Goal: Task Accomplishment & Management: Manage account settings

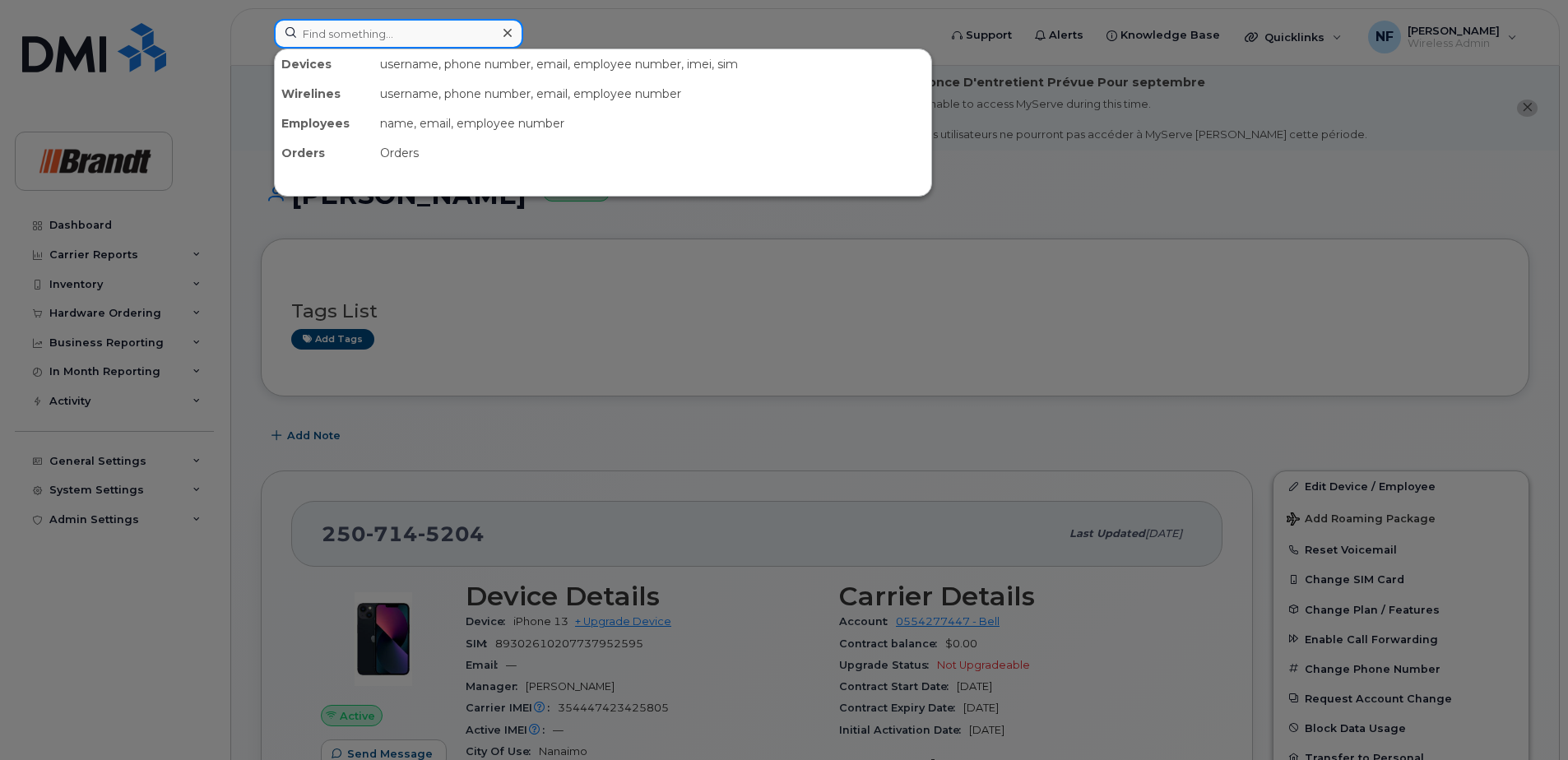
click at [362, 36] on input at bounding box center [398, 33] width 249 height 30
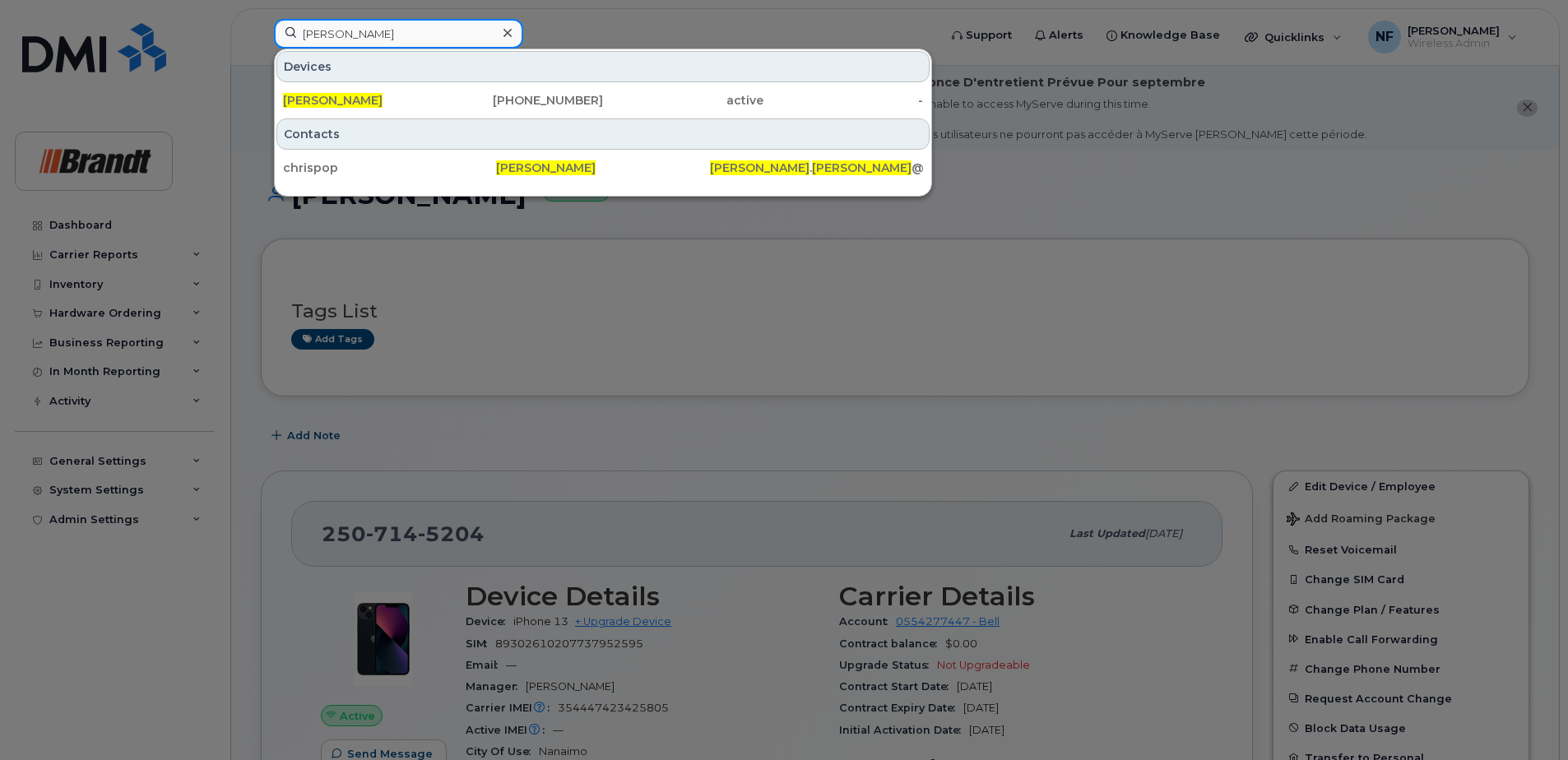
type input "chris pope"
click at [518, 107] on div "250-714-5204" at bounding box center [523, 100] width 160 height 16
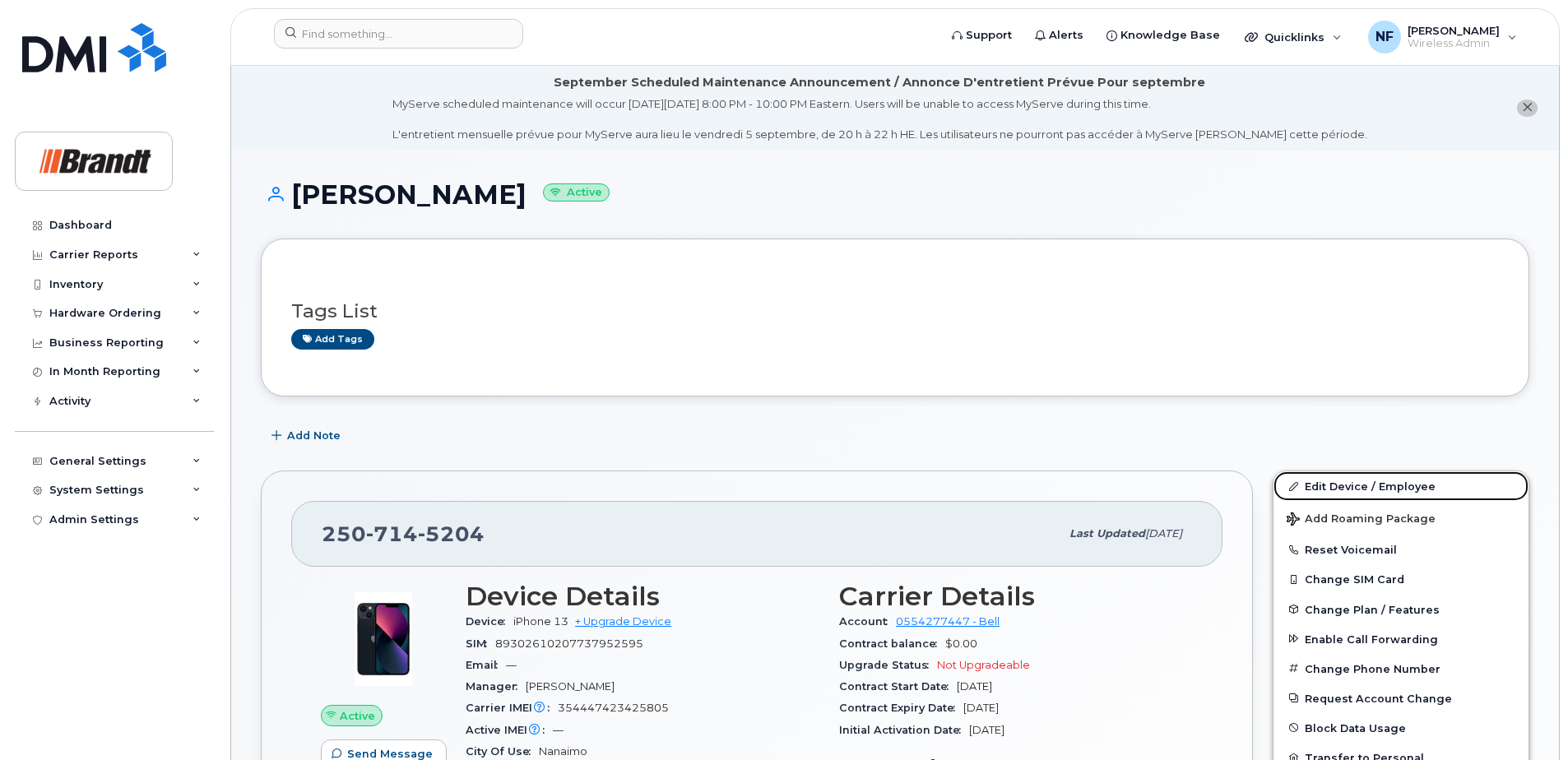
click at [1343, 482] on link "Edit Device / Employee" at bounding box center [1401, 486] width 255 height 30
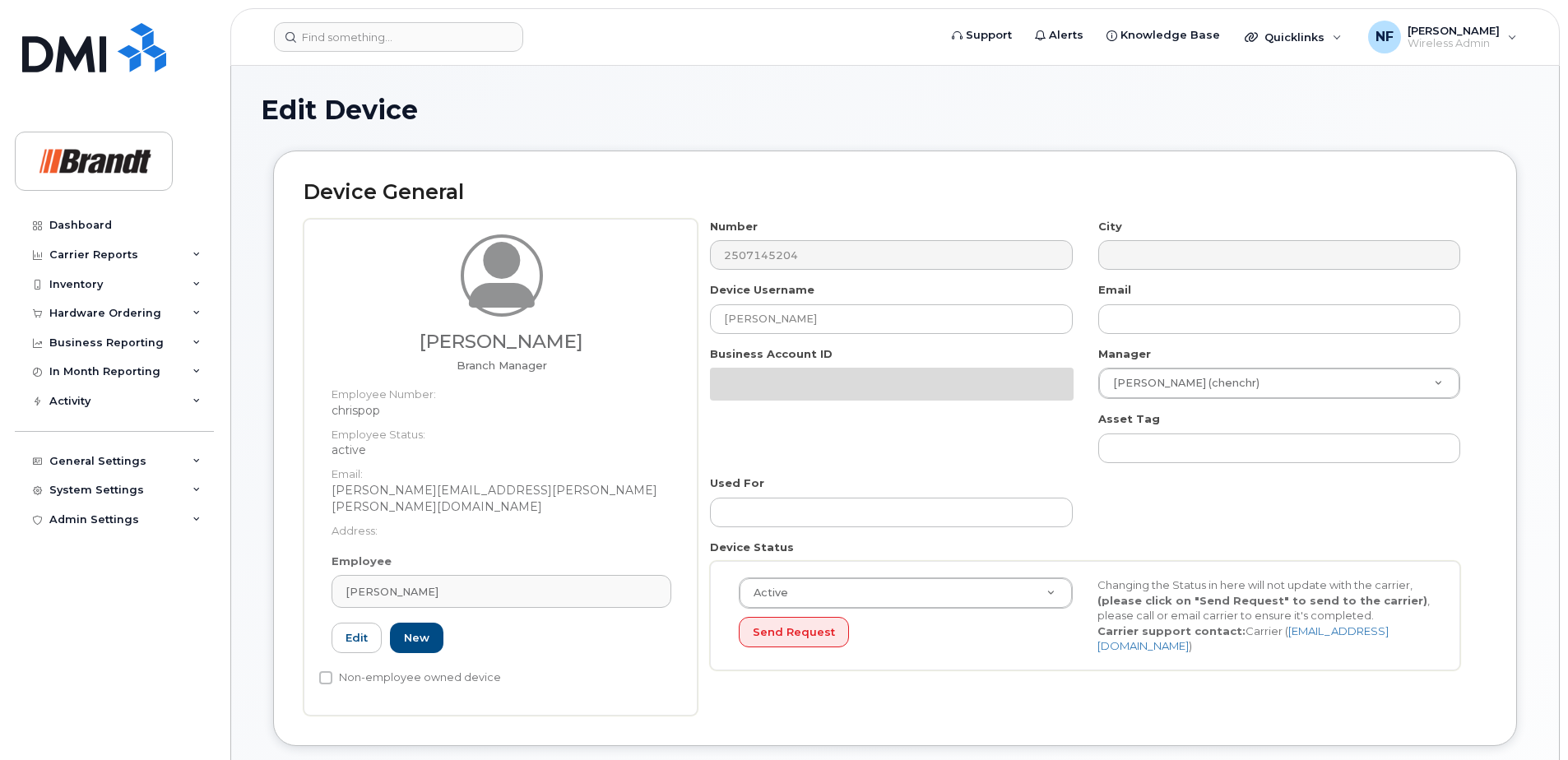
select select "34499238"
select select "34499245"
select select "35155013"
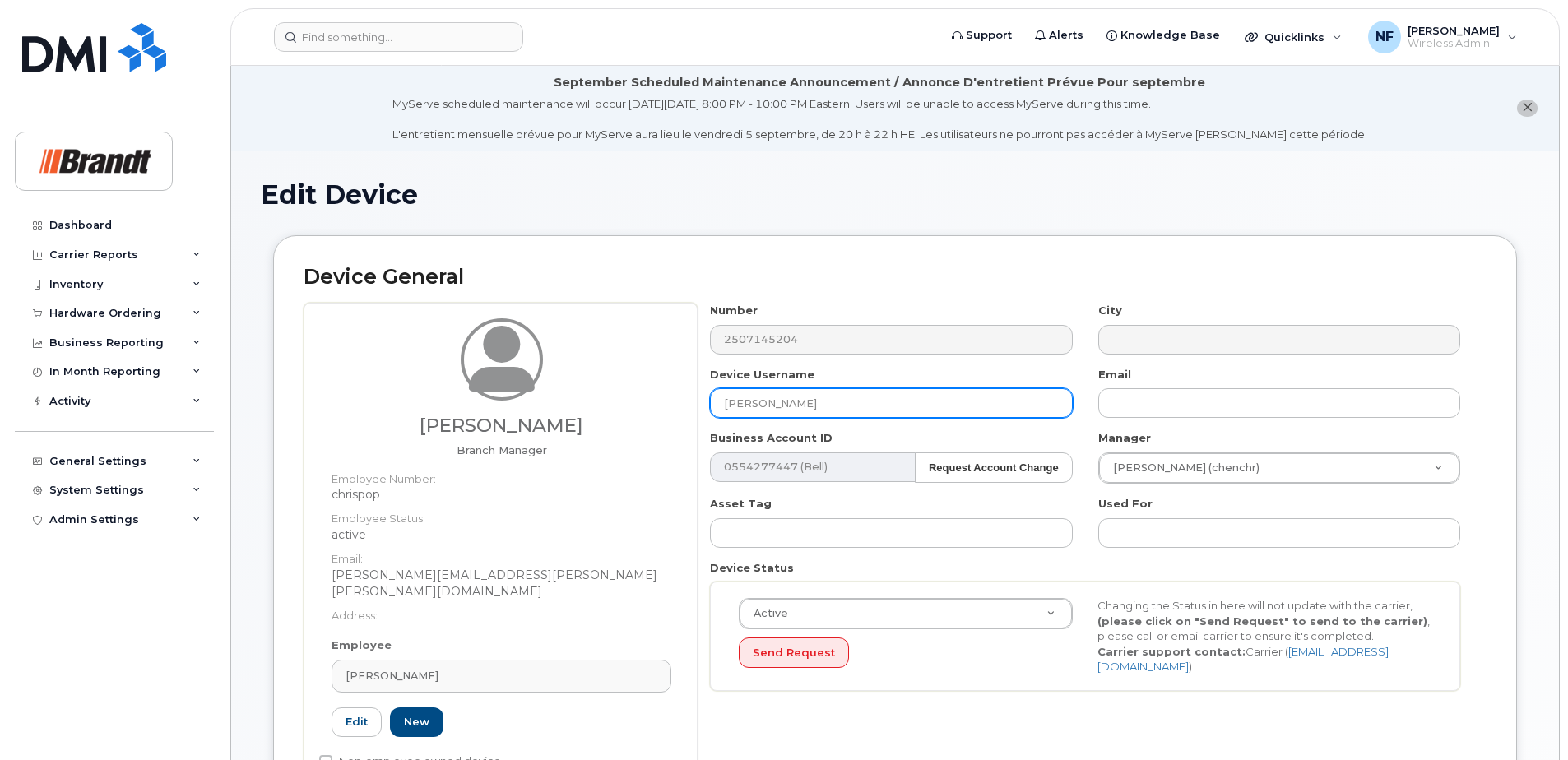
click at [810, 397] on input "[PERSON_NAME]" at bounding box center [891, 403] width 362 height 30
drag, startPoint x: 807, startPoint y: 400, endPoint x: 698, endPoint y: 393, distance: 109.2
click at [698, 393] on div "Device Username Chris Pope" at bounding box center [891, 393] width 388 height 52
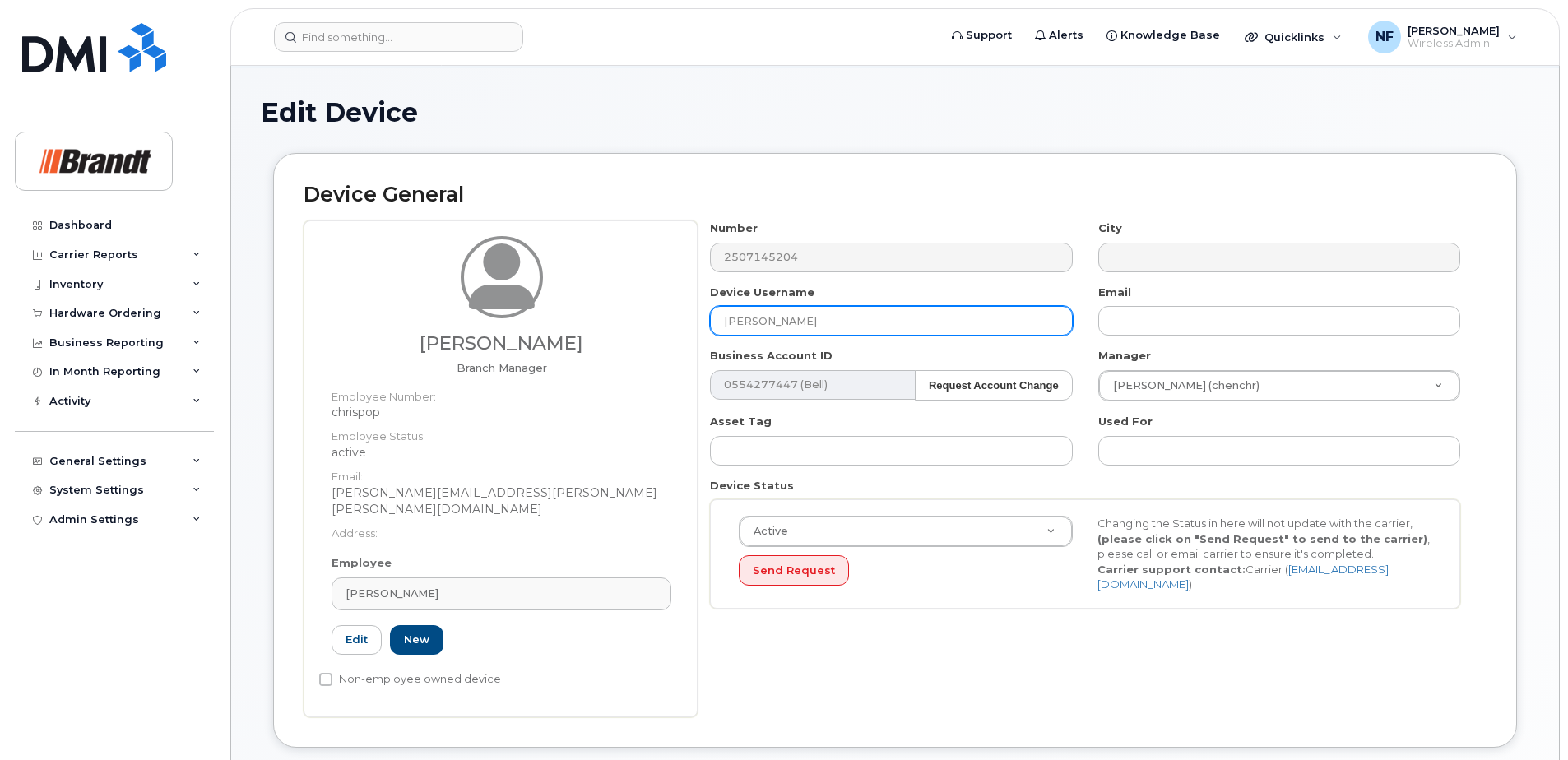
type input "Matthew Wakefield"
click at [381, 585] on span "[PERSON_NAME]" at bounding box center [392, 593] width 93 height 15
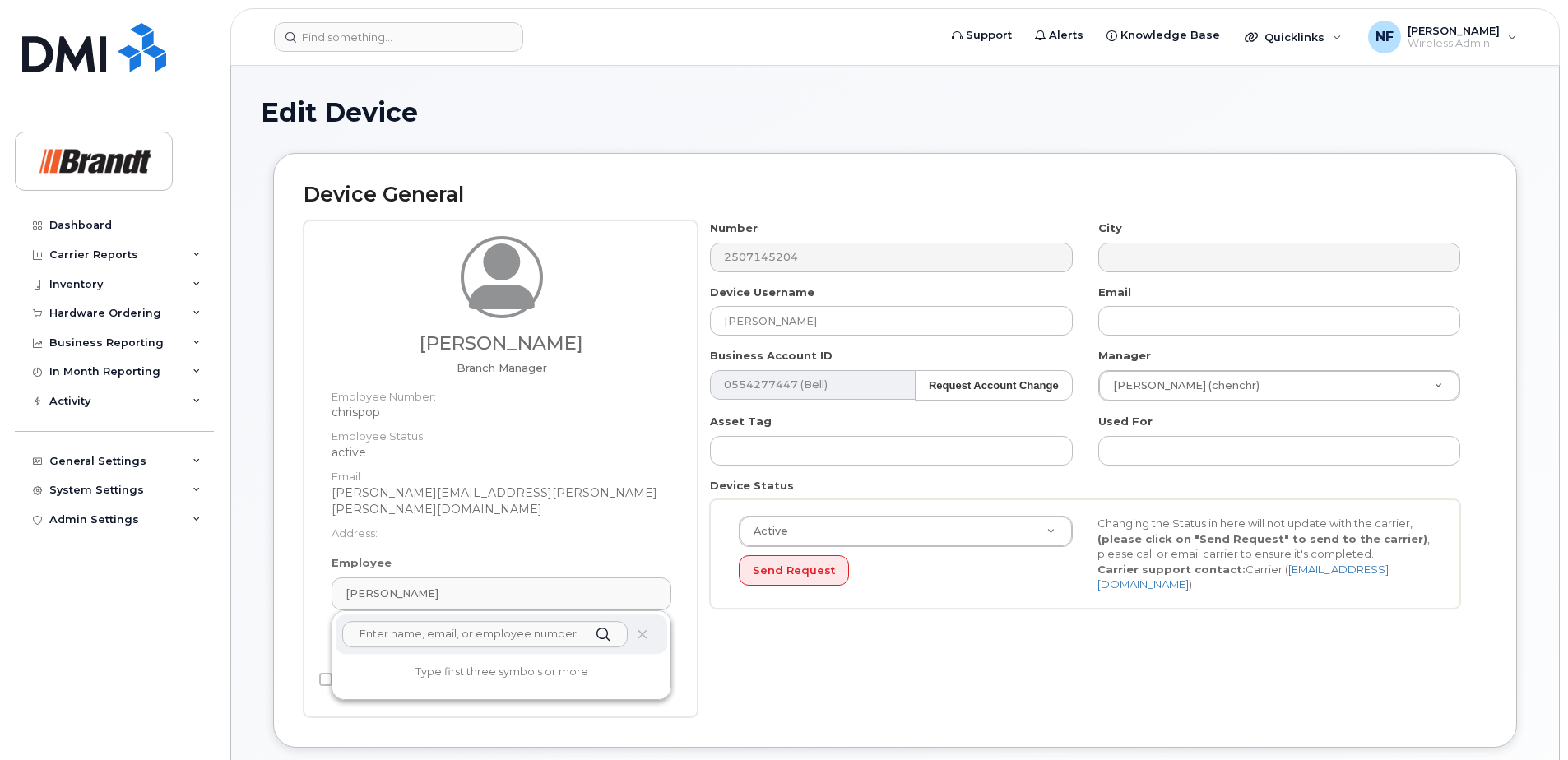
click at [430, 623] on input "text" at bounding box center [484, 634] width 286 height 26
type input "wake"
click at [645, 628] on span at bounding box center [641, 634] width 13 height 13
click at [309, 635] on div "Chris Pope Branch Manager Employee Number: chrispop Employee Status: active Ema…" at bounding box center [501, 468] width 394 height 497
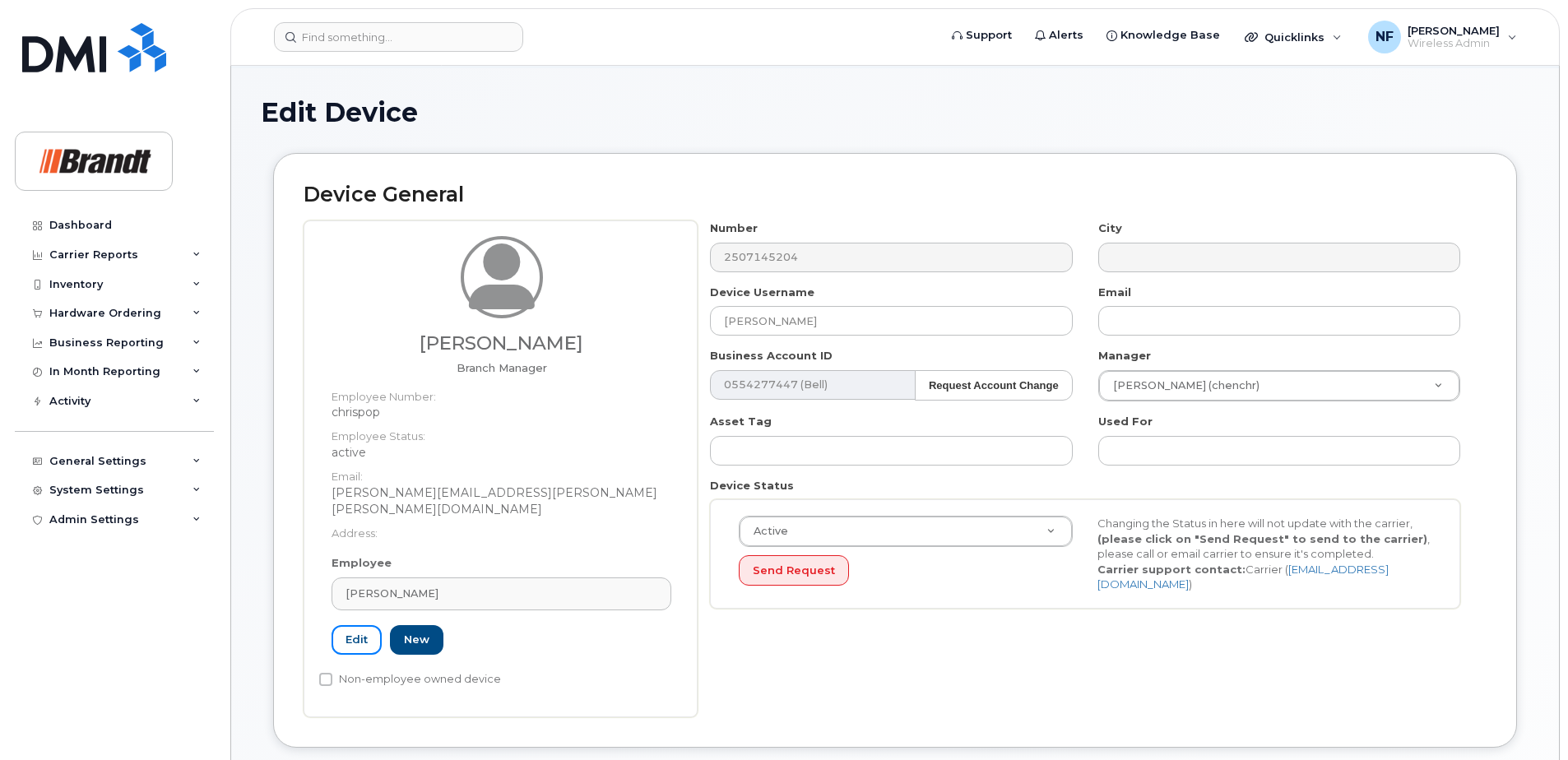
click at [346, 628] on link "Edit" at bounding box center [356, 640] width 50 height 30
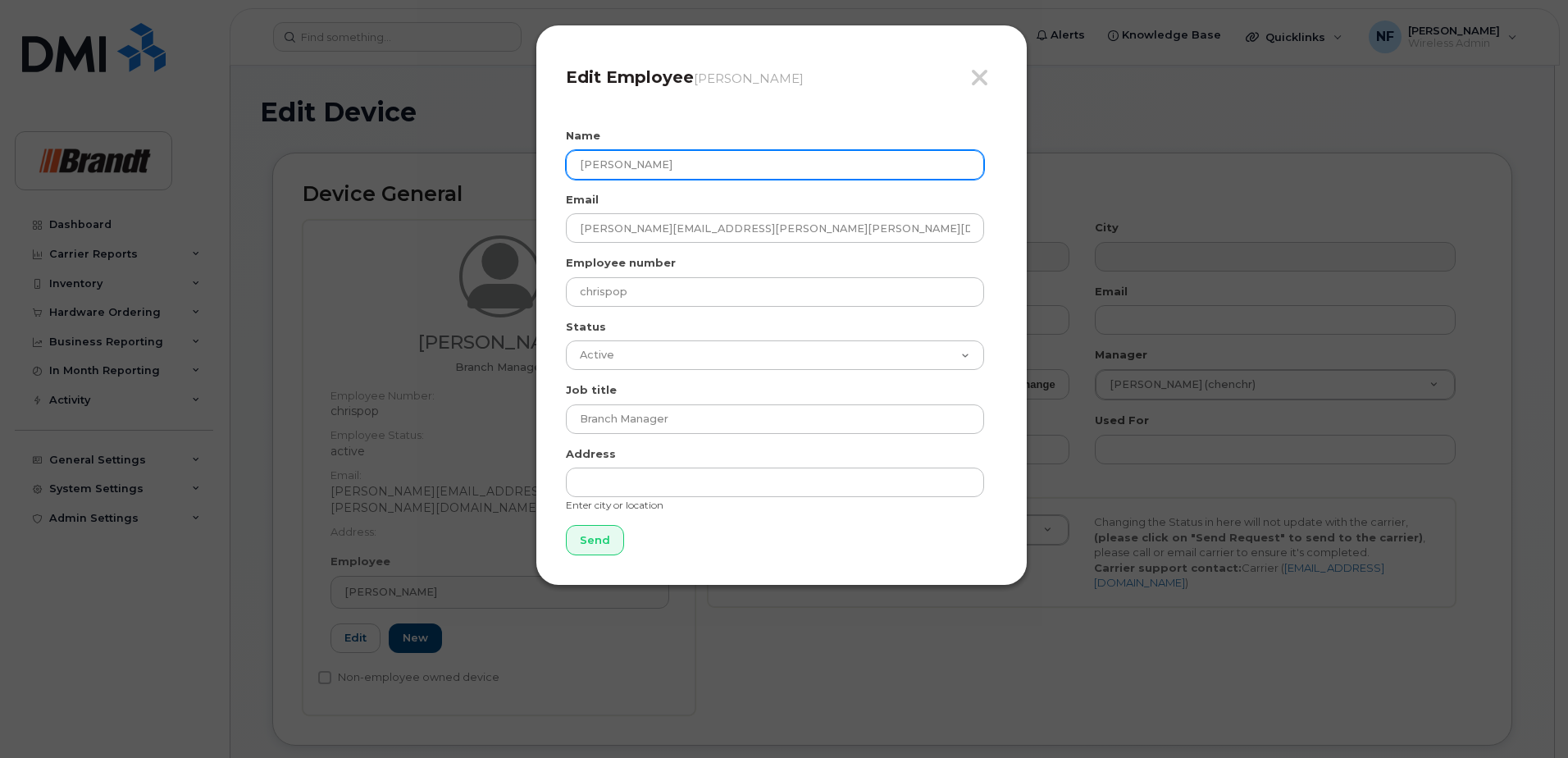
drag, startPoint x: 669, startPoint y: 170, endPoint x: 548, endPoint y: 174, distance: 121.1
click at [551, 174] on div "Close Edit Employee Chris Pope Name Chris Pope Email Chris.Pope@brandt.ca Emplo…" at bounding box center [781, 305] width 492 height 561
click at [742, 173] on input "Matthew" at bounding box center [775, 164] width 419 height 29
type input "Matthew Wakefield"
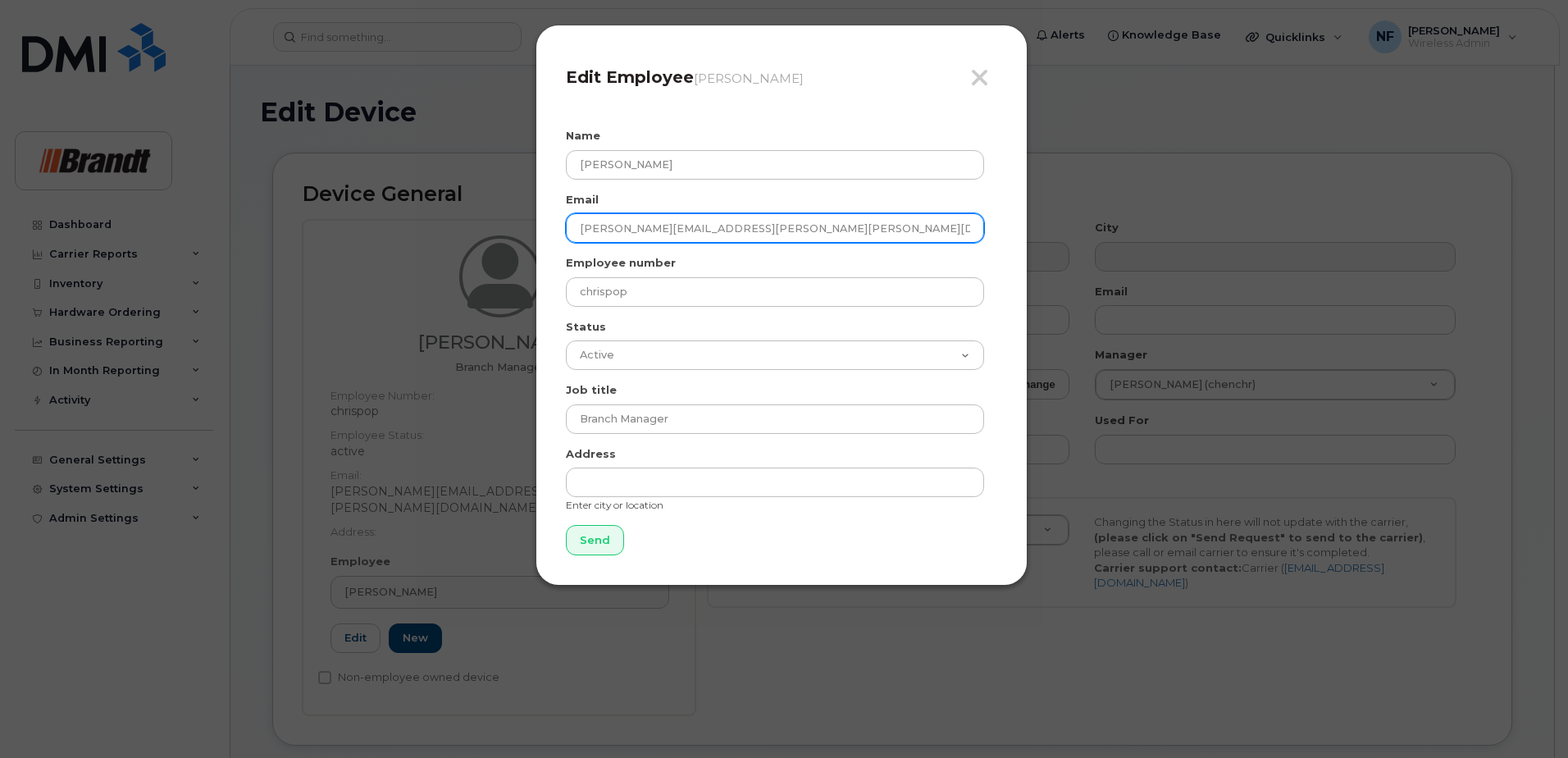
drag, startPoint x: 777, startPoint y: 221, endPoint x: 767, endPoint y: 237, distance: 18.9
click at [777, 221] on input "Chris.Pope@brandt.ca" at bounding box center [775, 228] width 419 height 29
click at [752, 228] on input "Chris.Pope@brandt.ca" at bounding box center [775, 228] width 419 height 29
paste input "MWakefield@brandt."
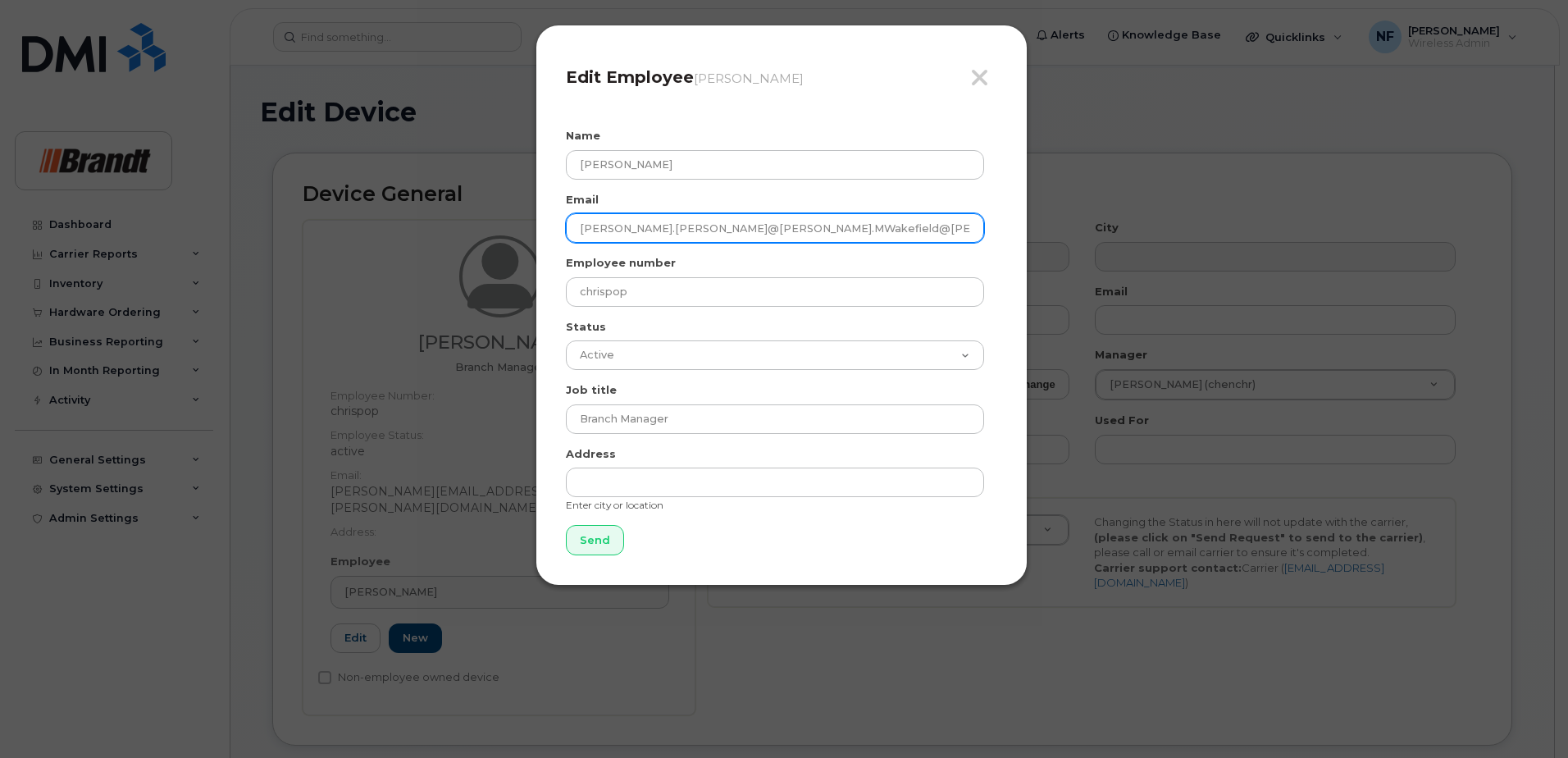
click at [685, 230] on input "Chris.Pope@brandt.MWakefield@brandt.ca" at bounding box center [775, 228] width 419 height 29
type input "[EMAIL_ADDRESS][PERSON_NAME][DOMAIN_NAME]"
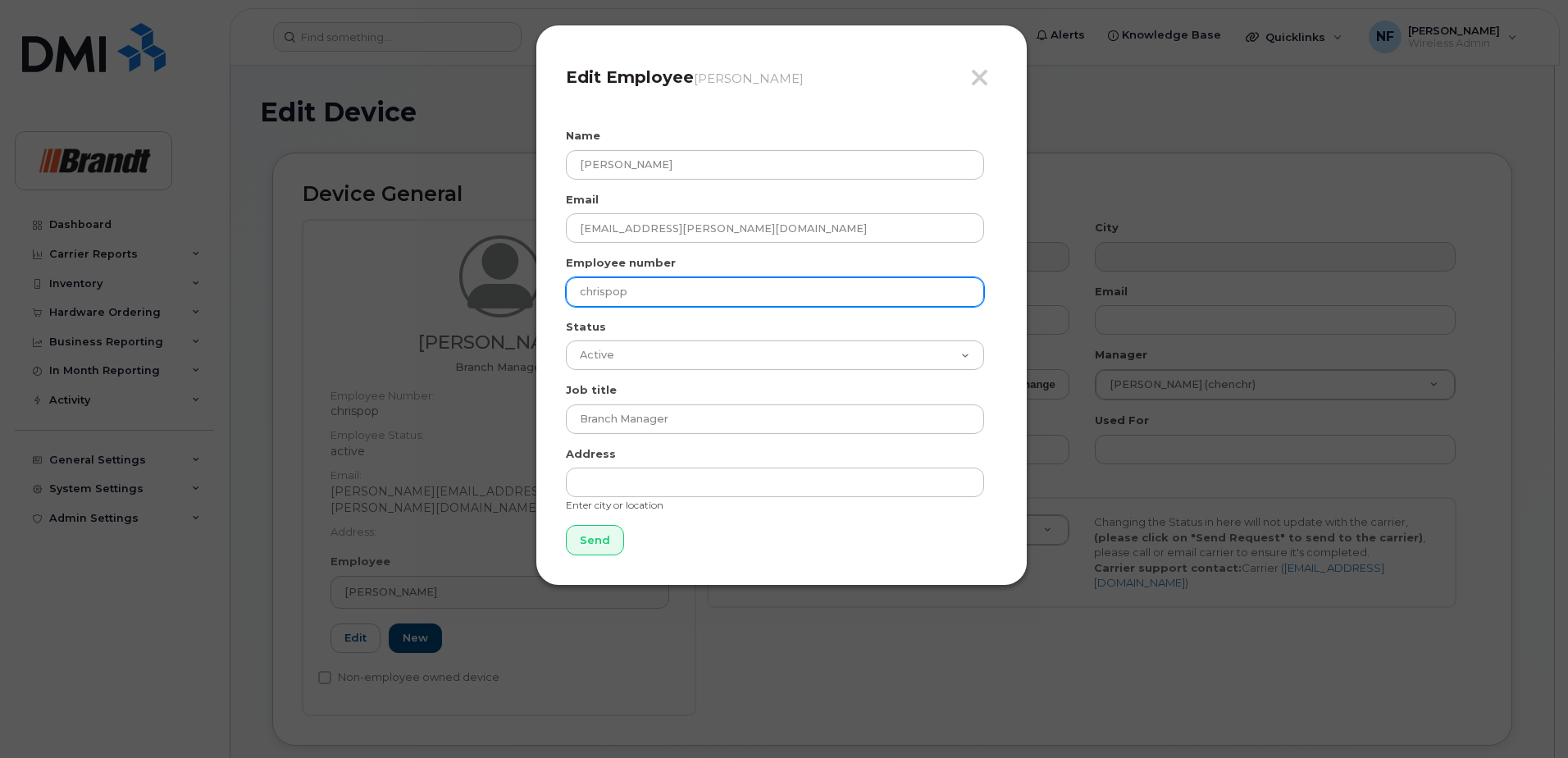
click at [772, 292] on input "chrispop" at bounding box center [775, 292] width 419 height 29
click at [633, 303] on input "chrispop" at bounding box center [775, 292] width 419 height 29
paste input "Wakefma"
type input "Wakefma"
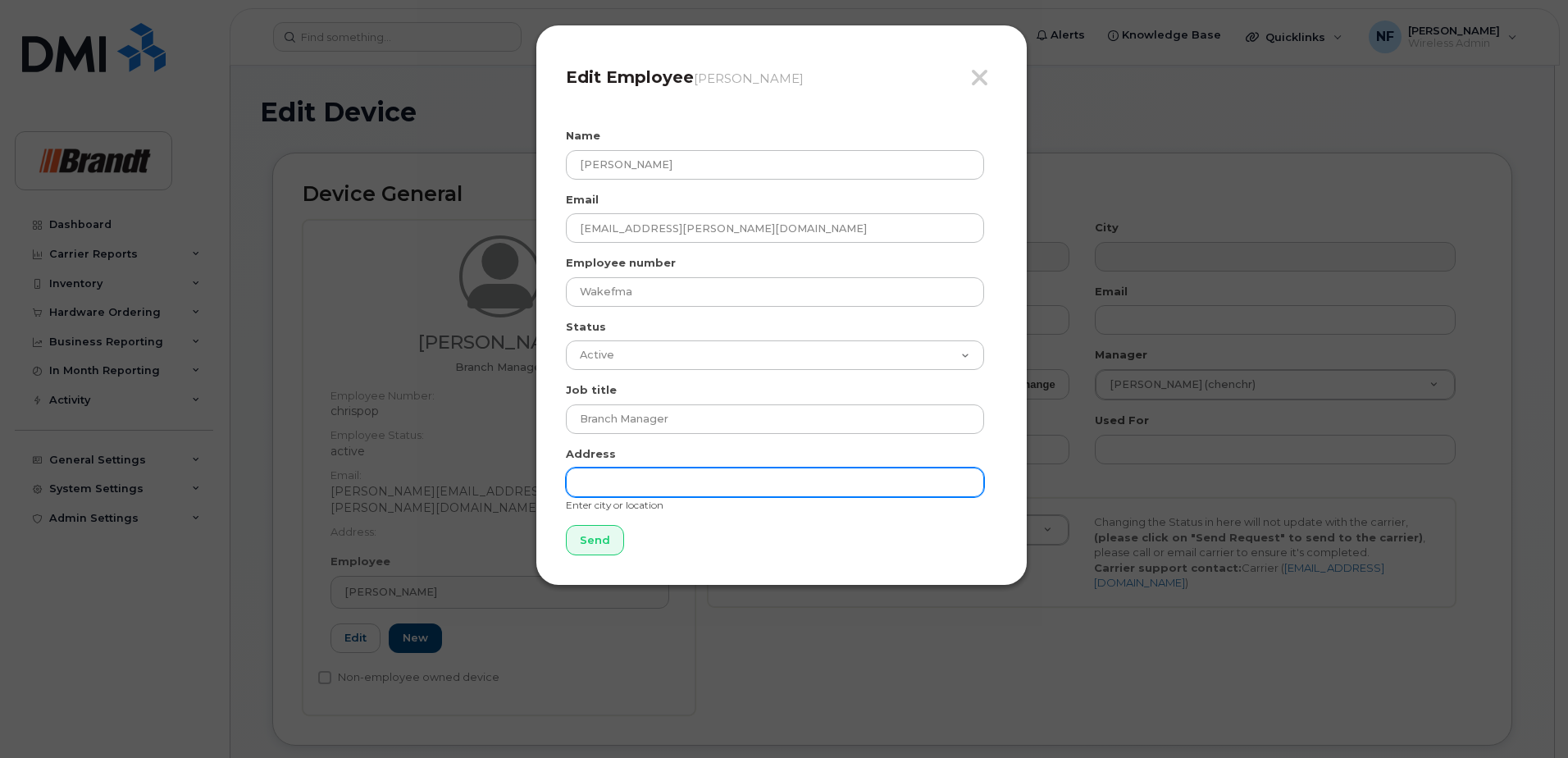
click at [613, 489] on input "text" at bounding box center [775, 482] width 419 height 29
type input "Nanaimo"
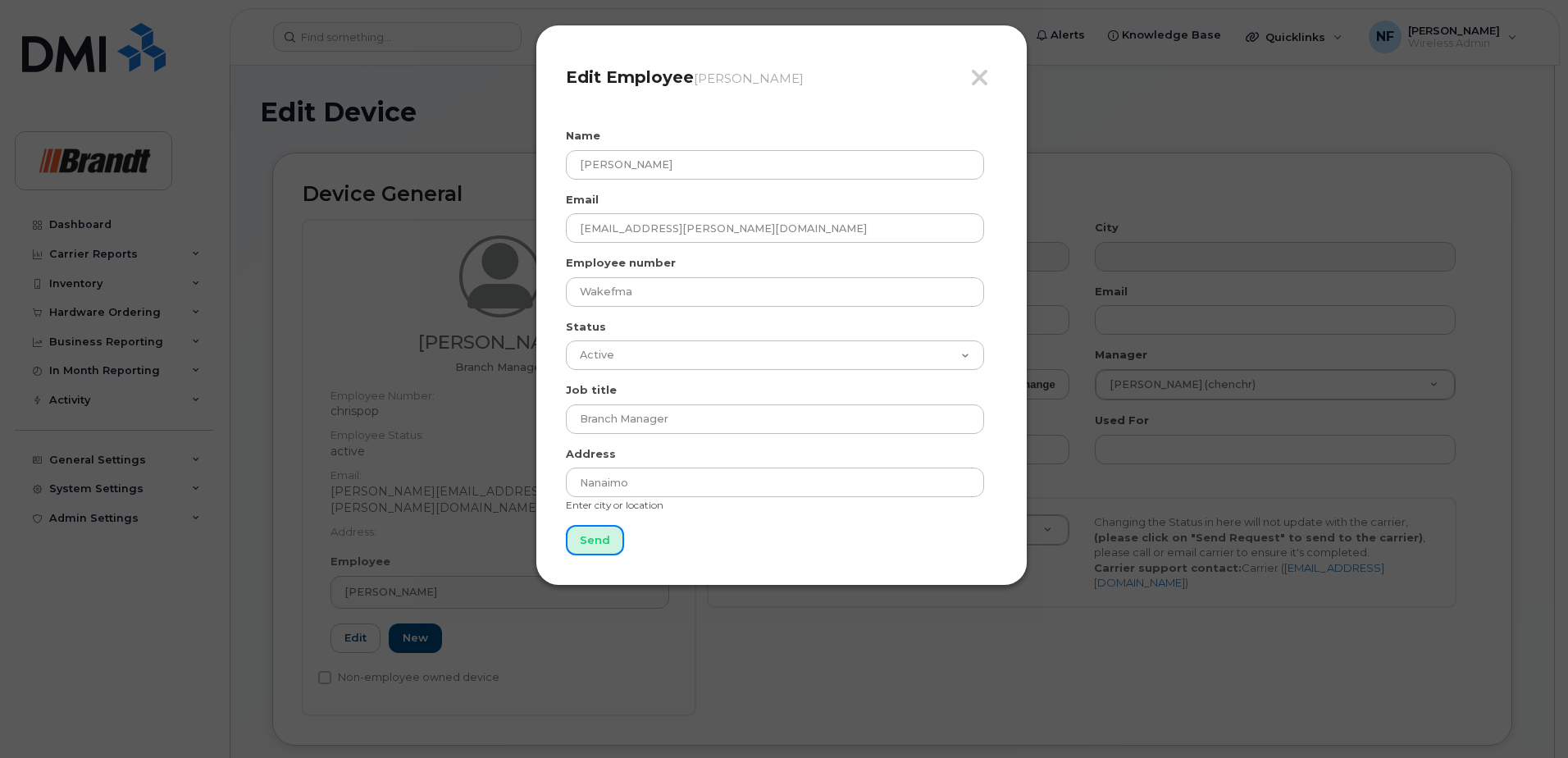
click at [606, 539] on input "Send" at bounding box center [594, 540] width 58 height 30
type input "Send"
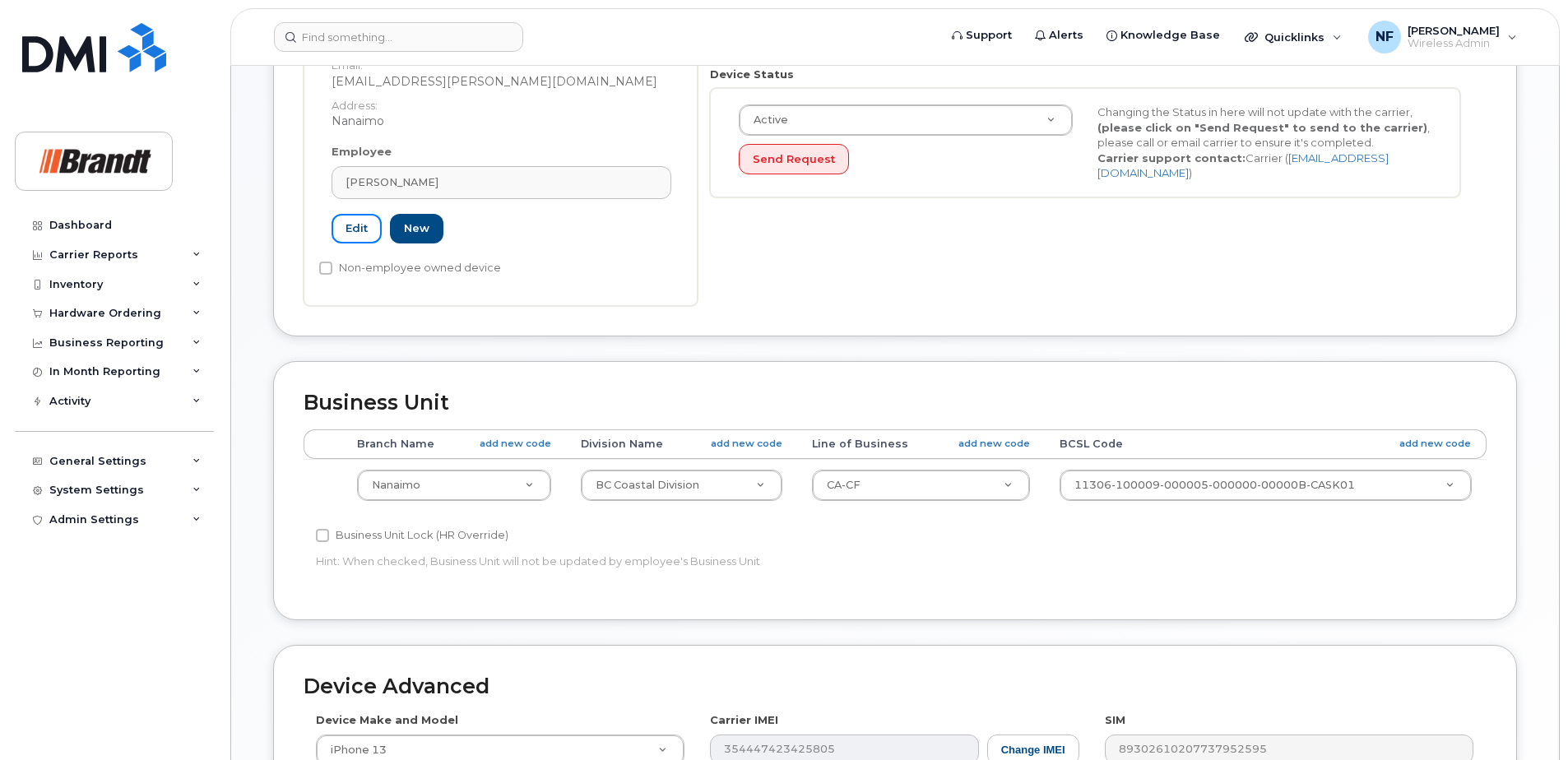
scroll to position [868, 0]
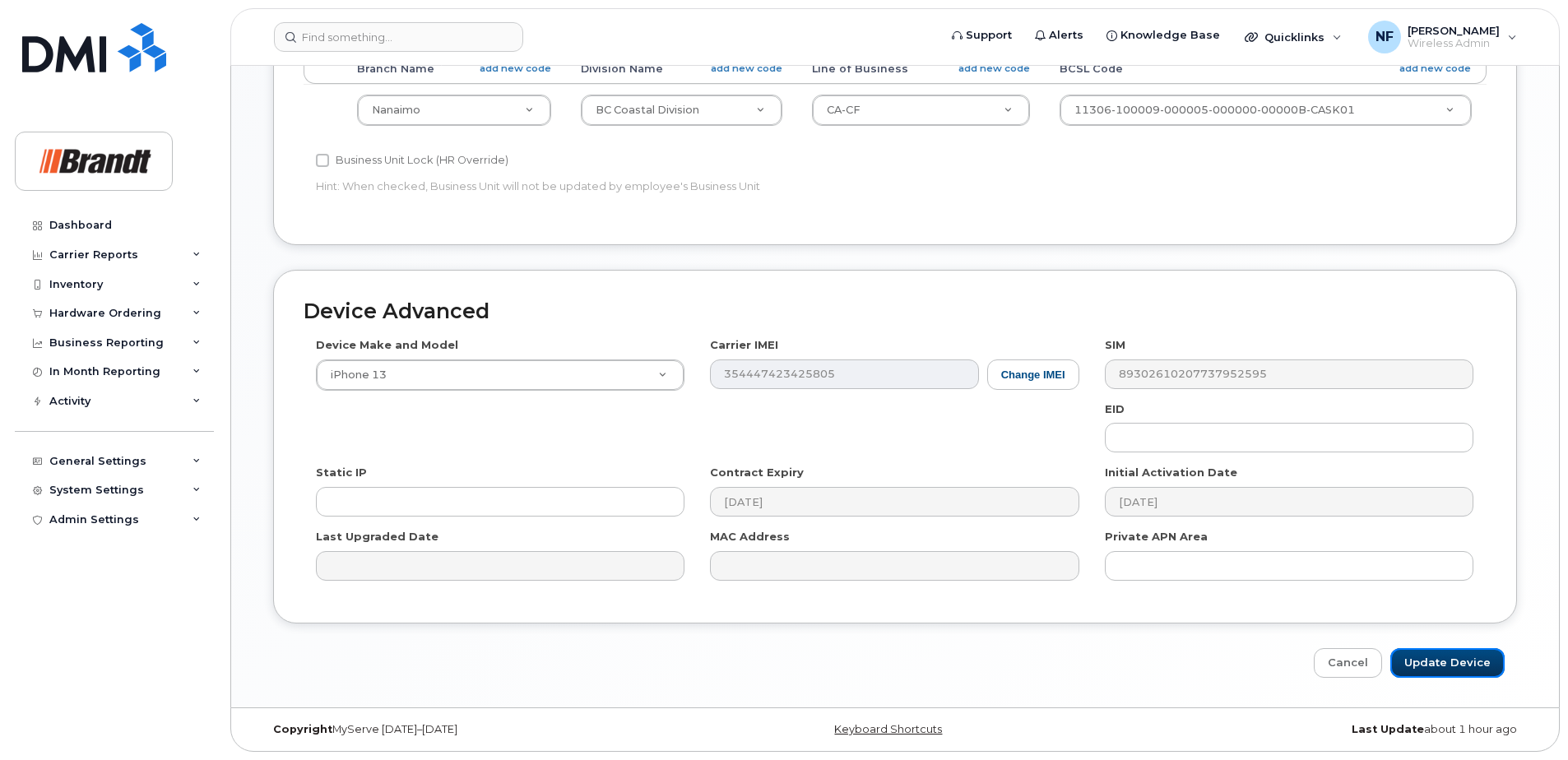
drag, startPoint x: 1436, startPoint y: 654, endPoint x: 1335, endPoint y: 569, distance: 132.0
click at [1436, 654] on input "Update Device" at bounding box center [1448, 663] width 115 height 30
type input "Saving..."
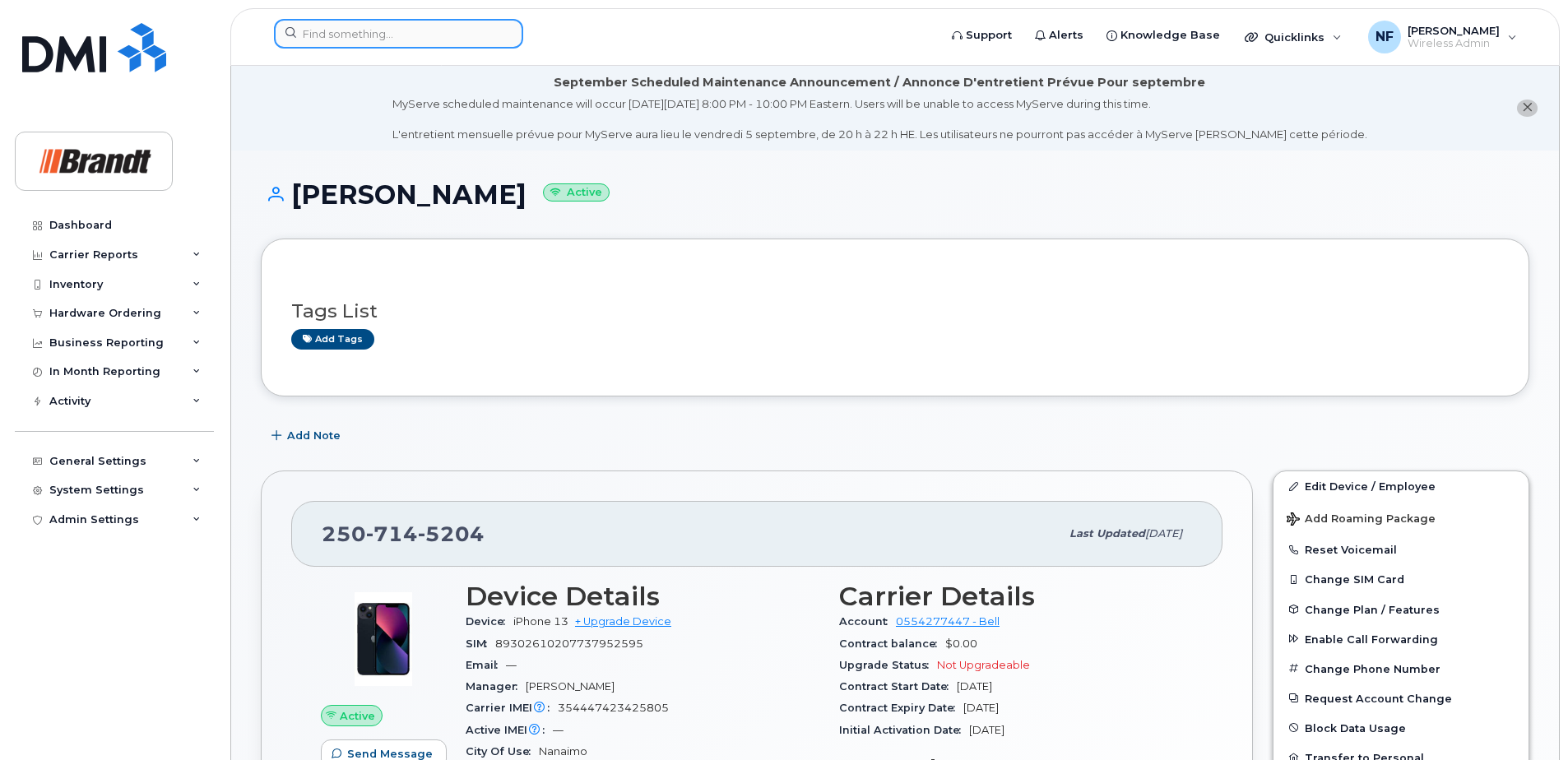
click at [389, 38] on input at bounding box center [398, 33] width 249 height 30
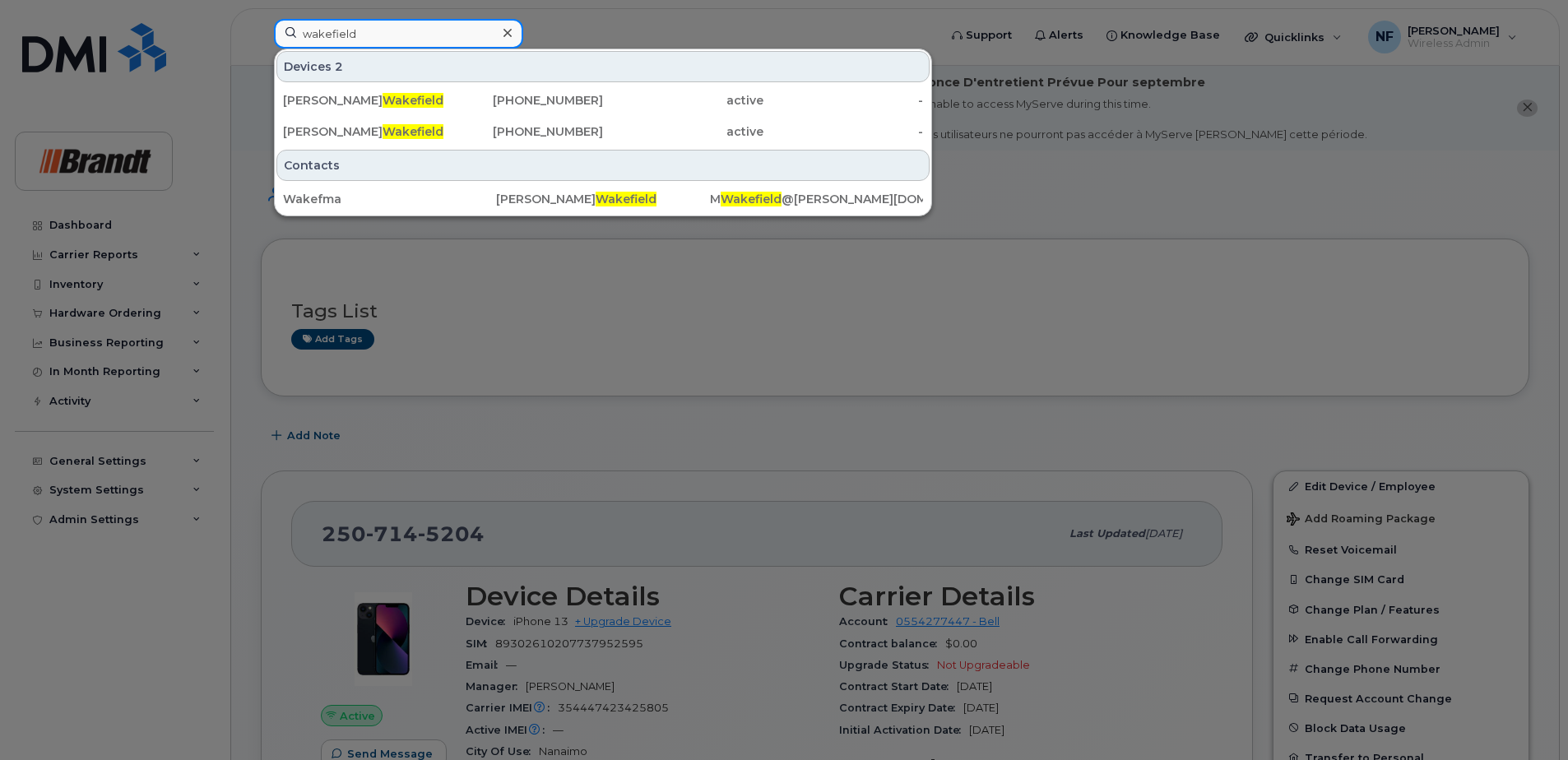
type input "wakefield"
click at [461, 95] on div "778-268-6859" at bounding box center [523, 100] width 160 height 16
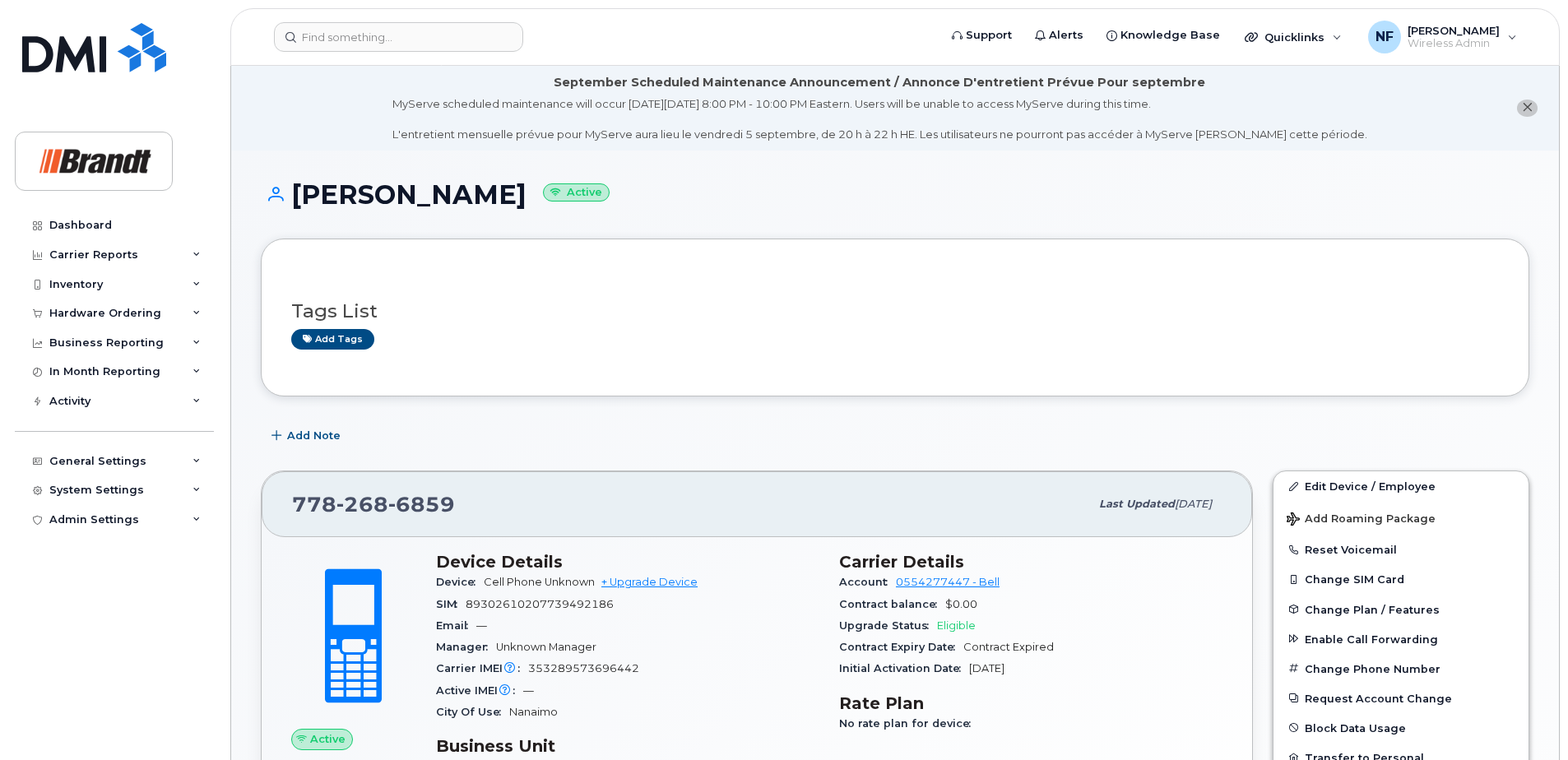
scroll to position [247, 0]
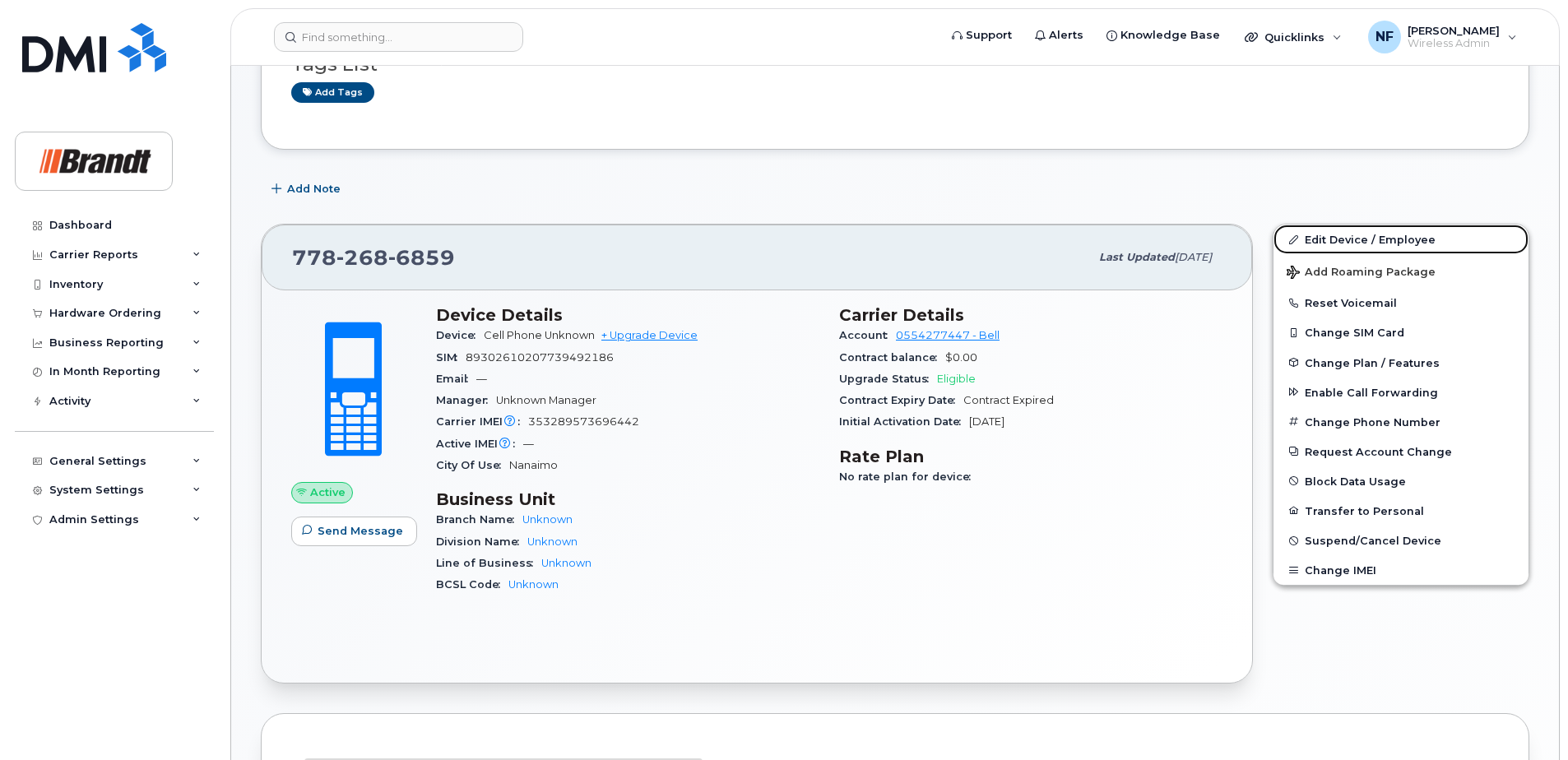
click at [1390, 243] on link "Edit Device / Employee" at bounding box center [1401, 239] width 255 height 30
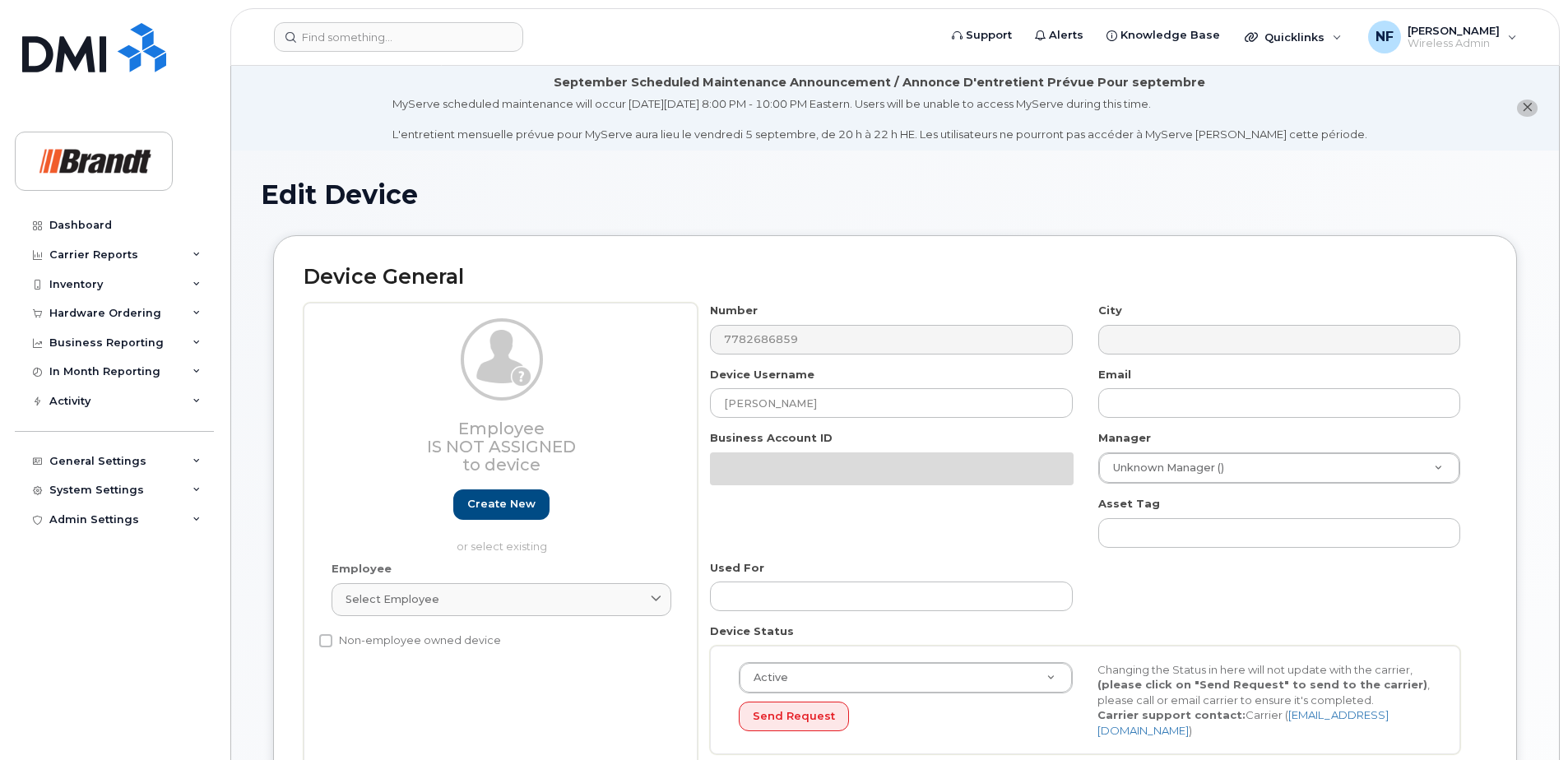
select select "33722384"
select select "34499151"
select select "35132258"
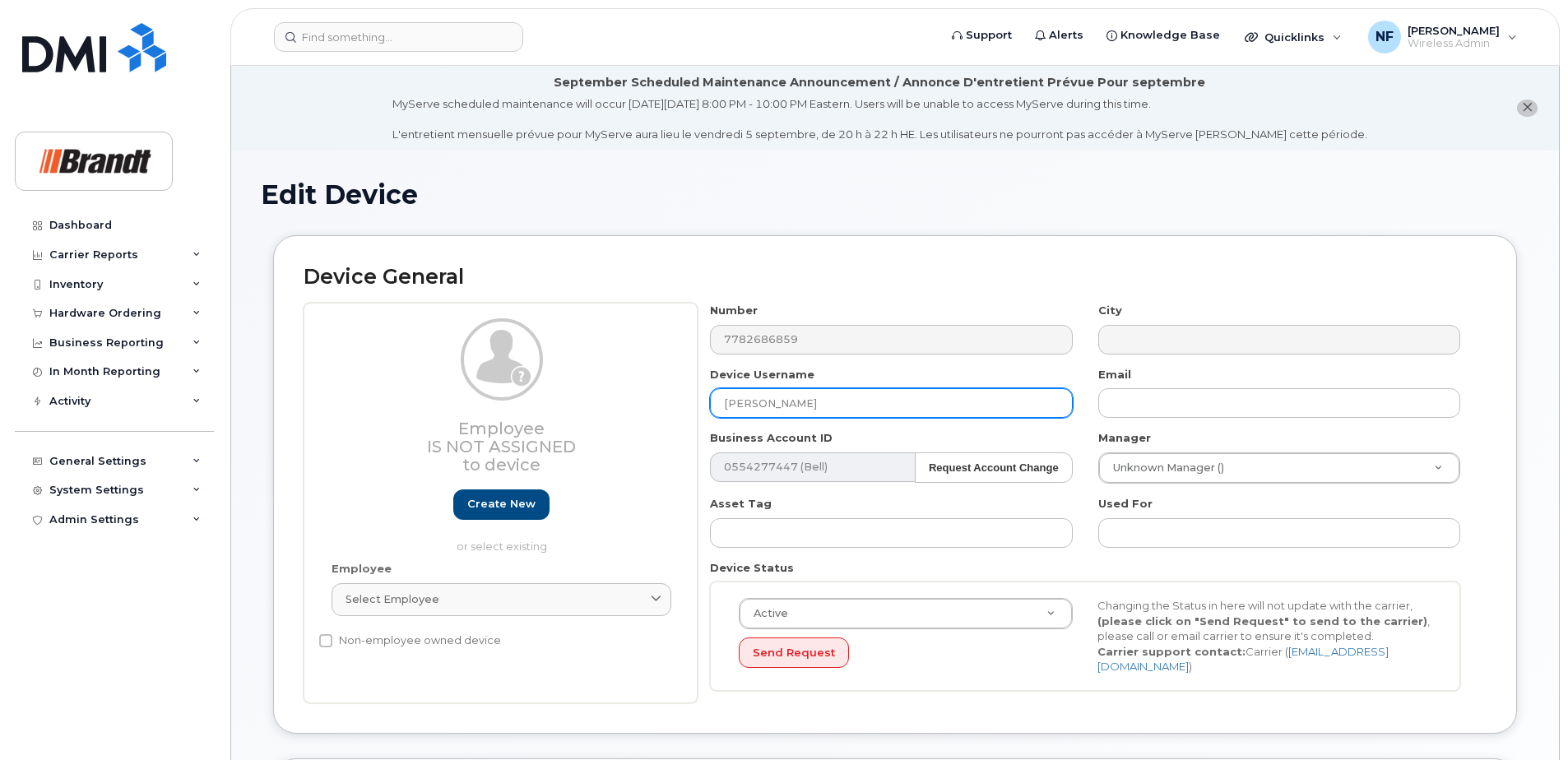
drag, startPoint x: 894, startPoint y: 390, endPoint x: 888, endPoint y: 398, distance: 10.0
click at [894, 390] on input "[PERSON_NAME]" at bounding box center [891, 403] width 362 height 30
click at [888, 398] on input "[PERSON_NAME]" at bounding box center [891, 403] width 362 height 30
type input "M"
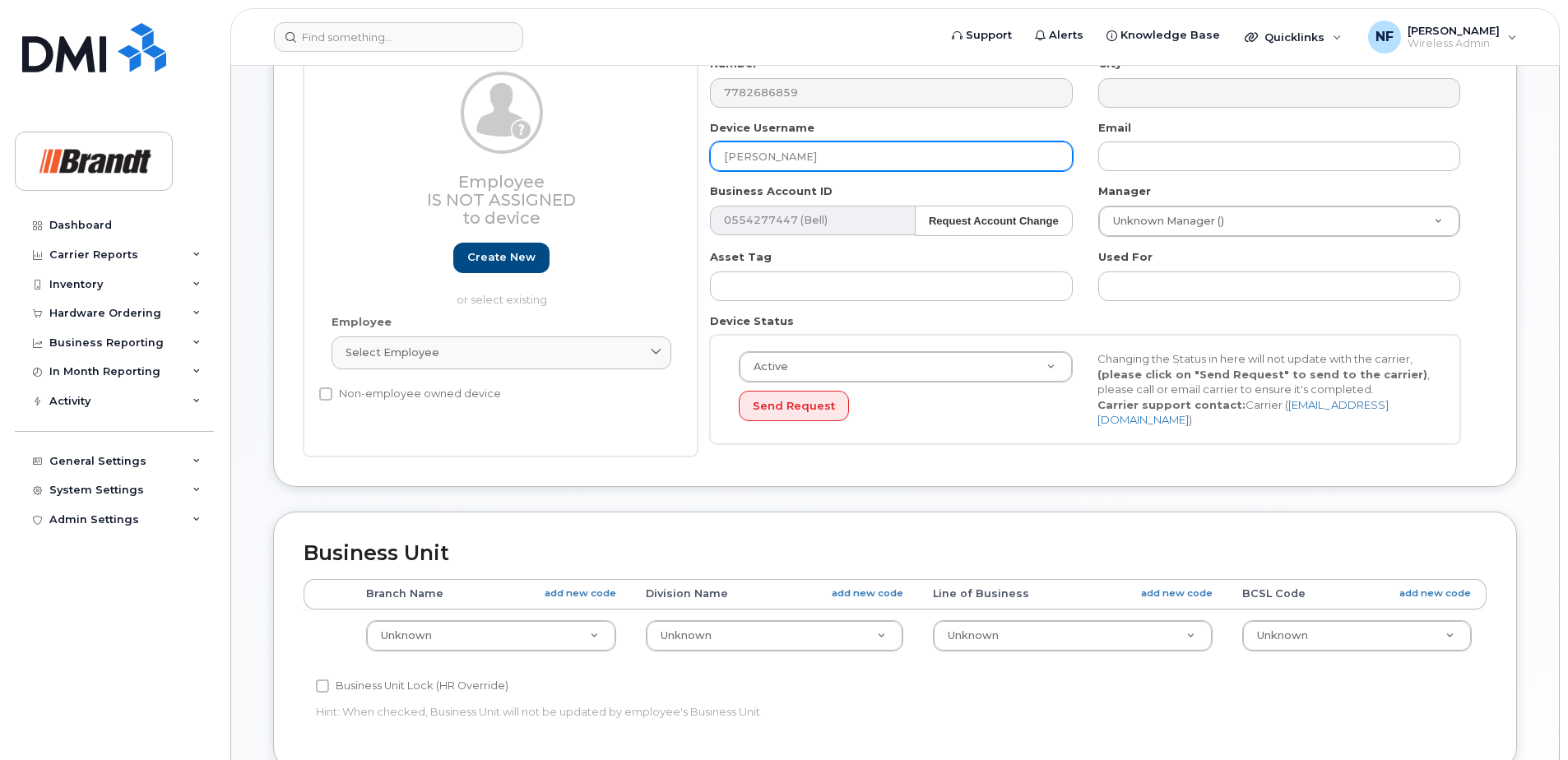
scroll to position [165, 0]
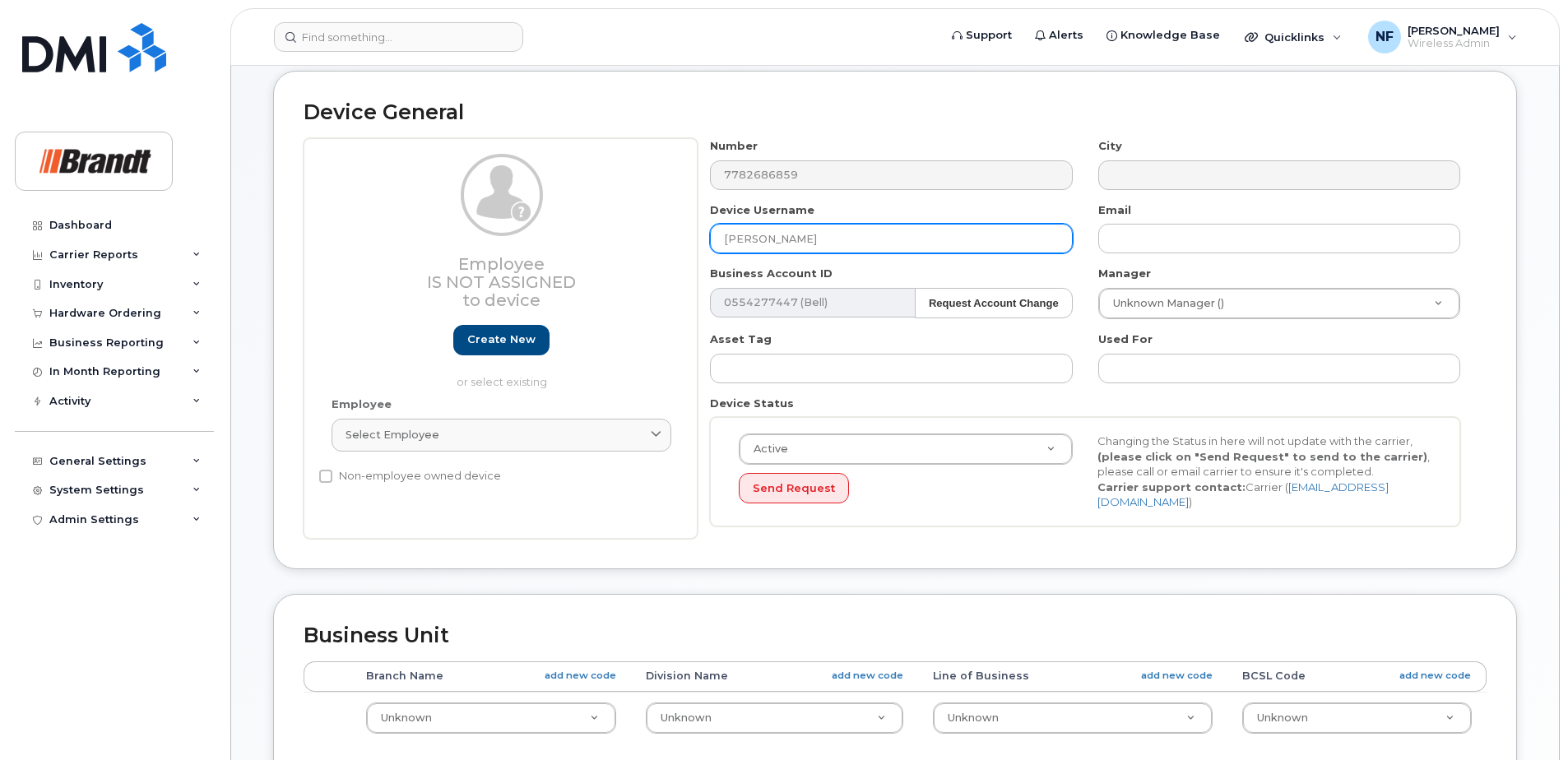
type input "[PERSON_NAME]"
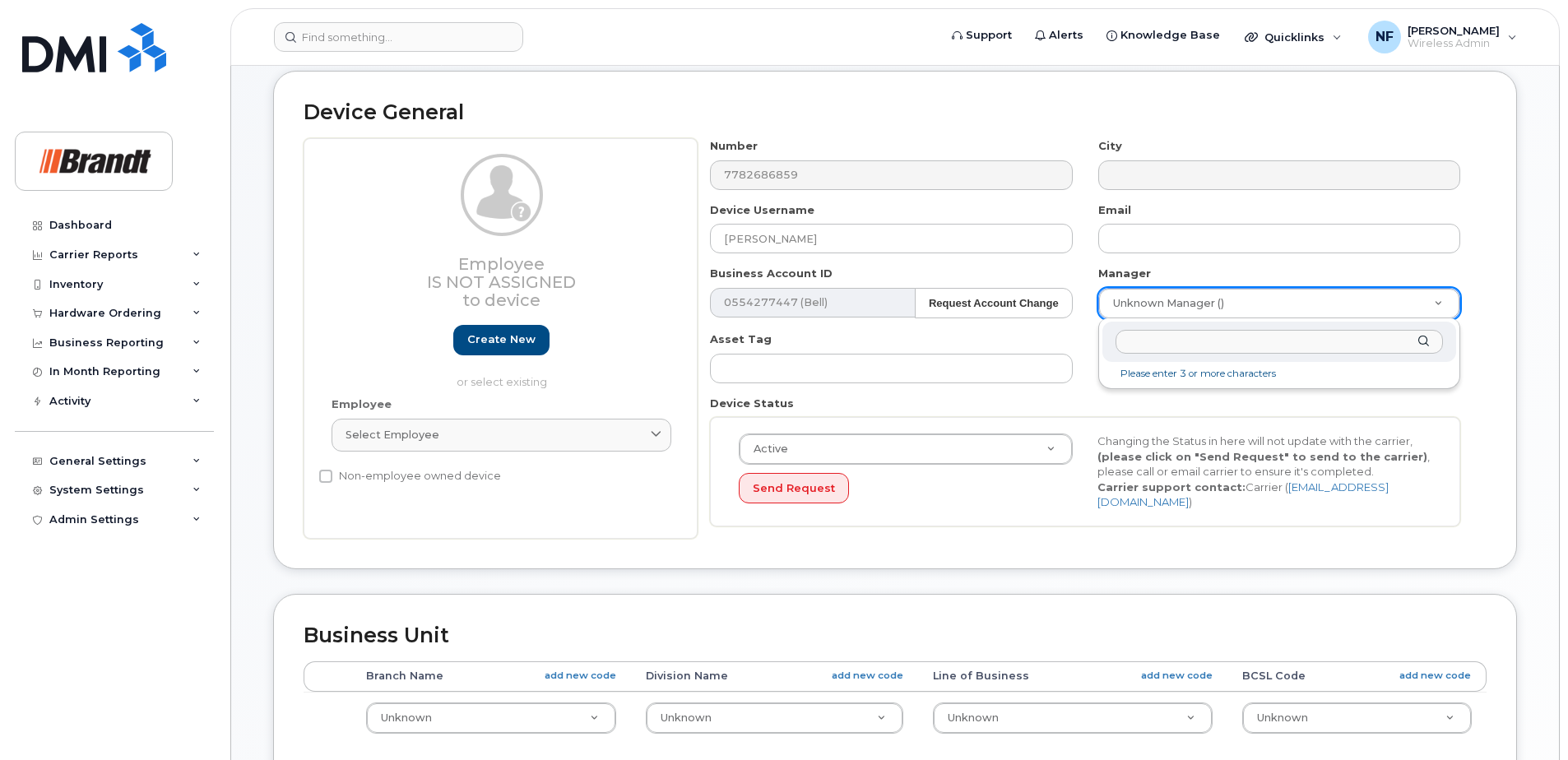
click at [1177, 350] on input "text" at bounding box center [1280, 341] width 328 height 24
type input "m"
type input "ladd"
type input "2751159"
click at [563, 442] on div "Select employee" at bounding box center [501, 434] width 312 height 15
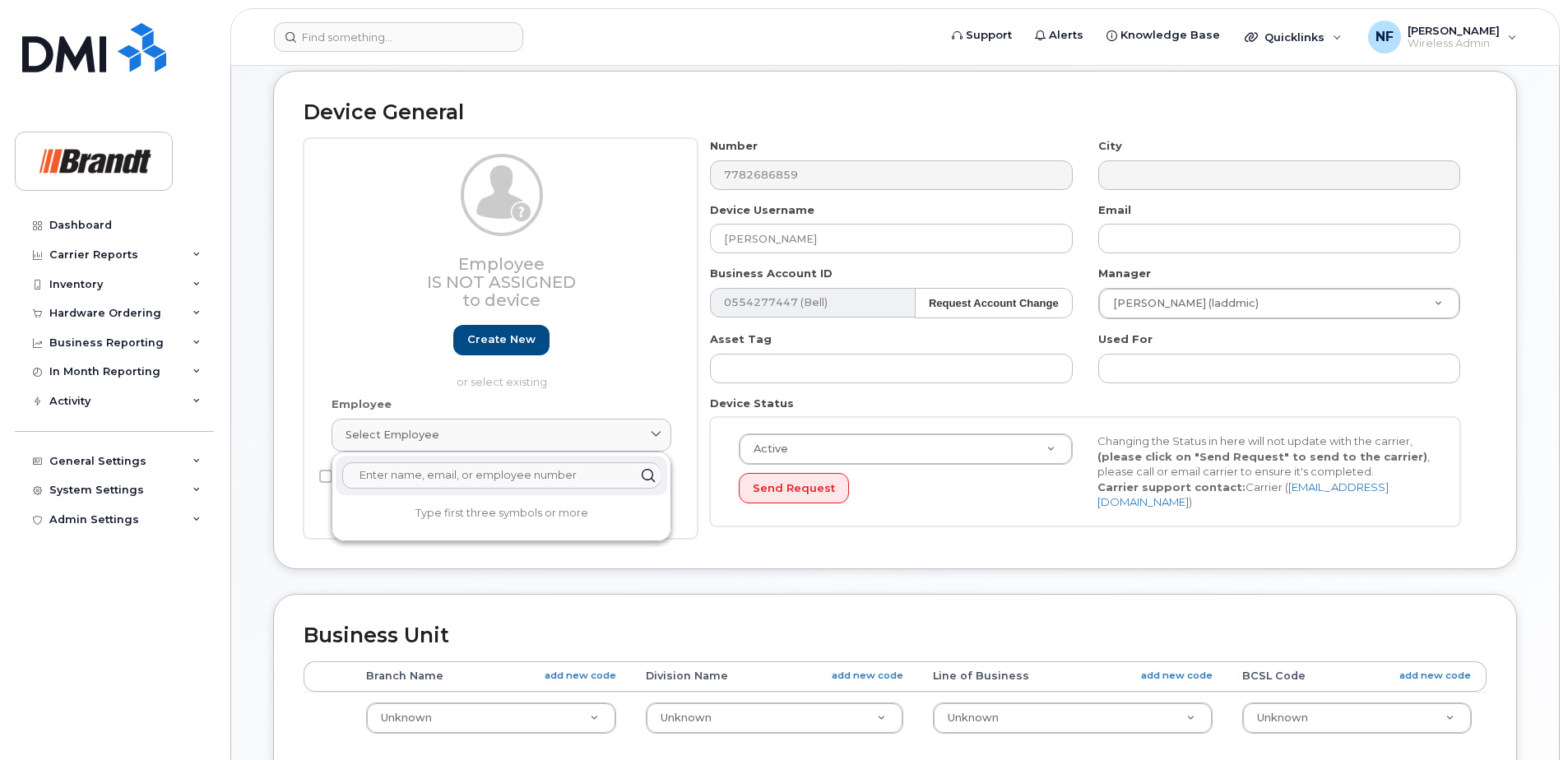
click at [577, 478] on input "text" at bounding box center [501, 474] width 319 height 26
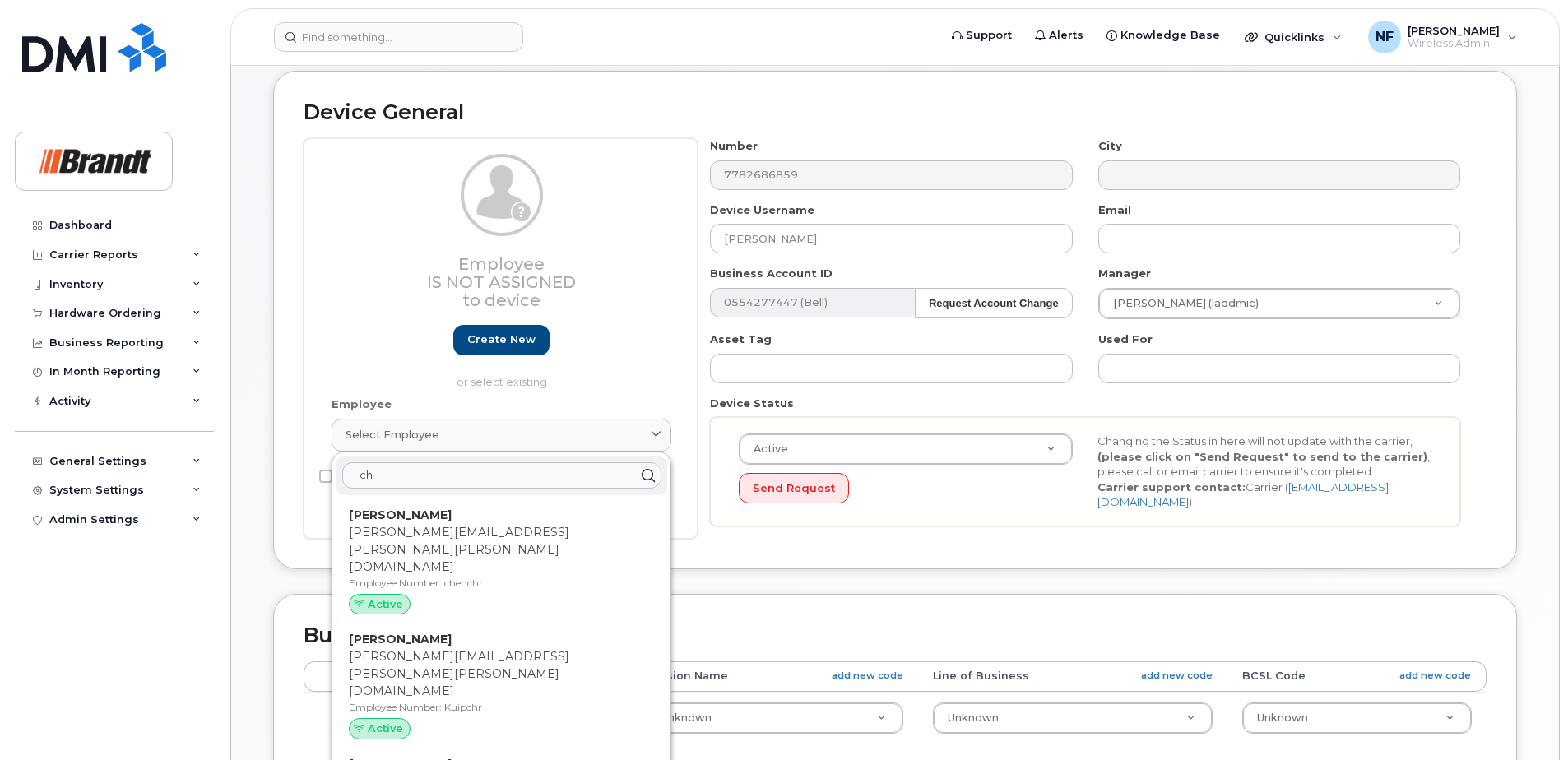
type input "c"
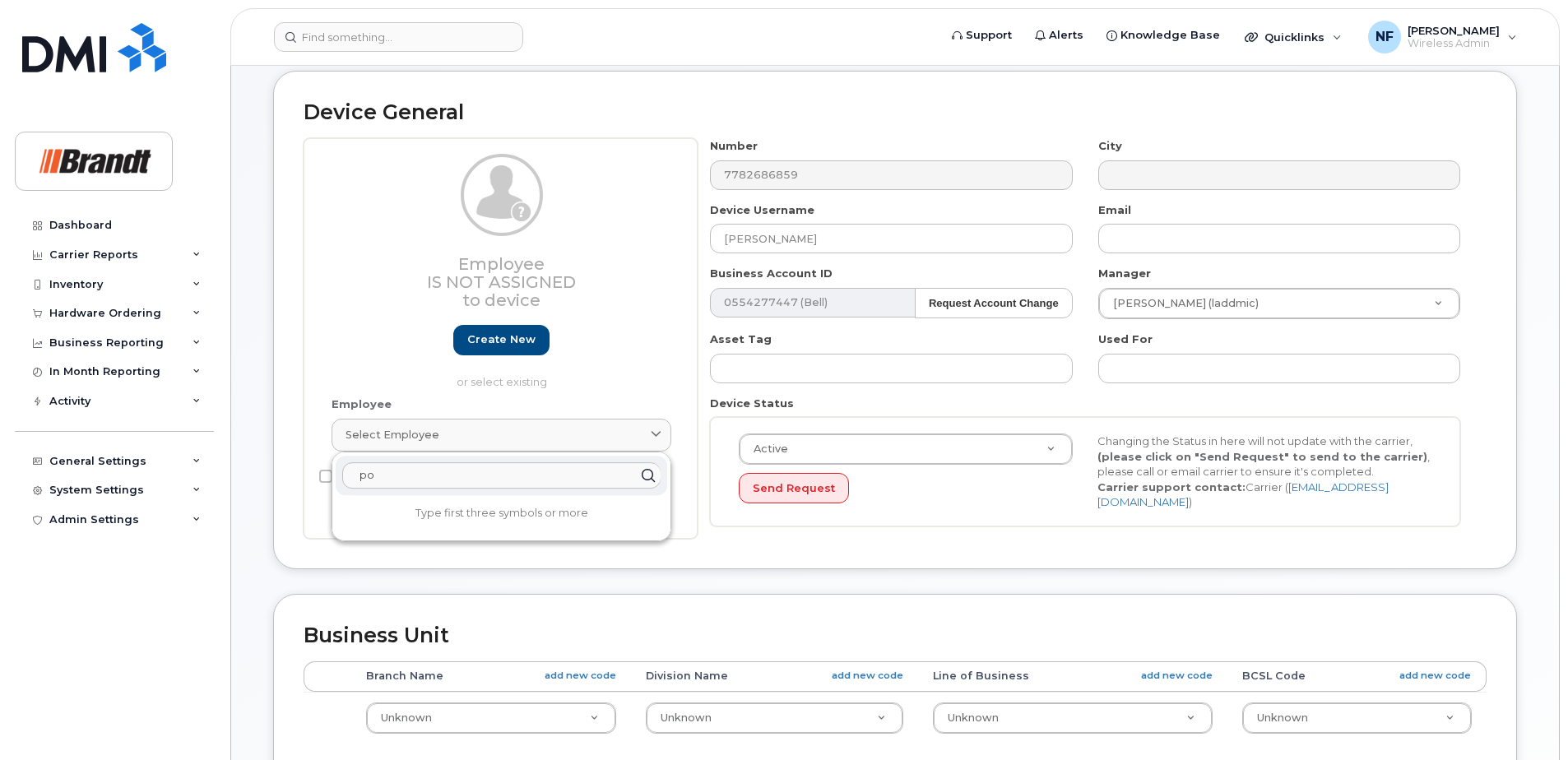
type input "p"
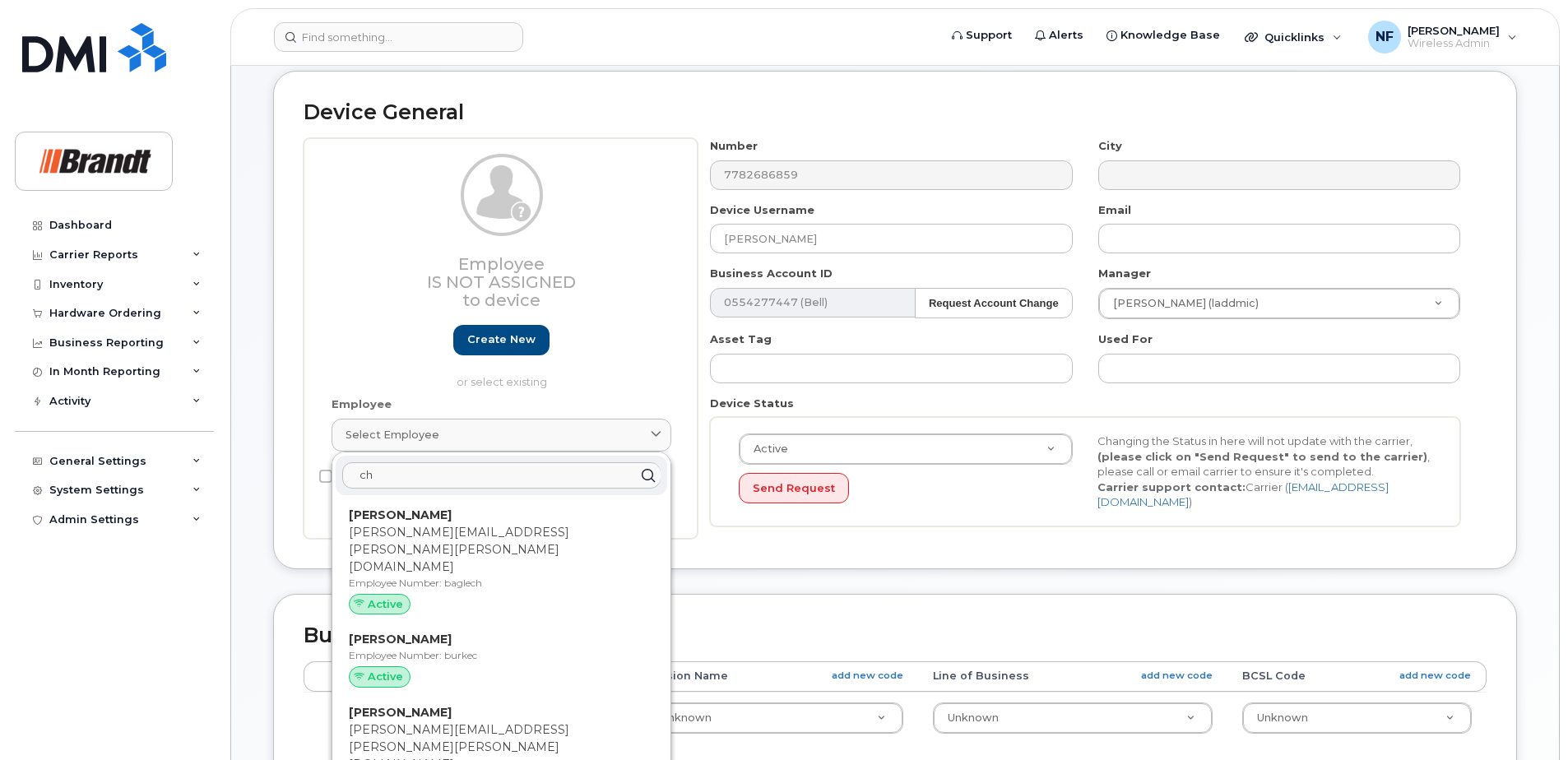
type input "c"
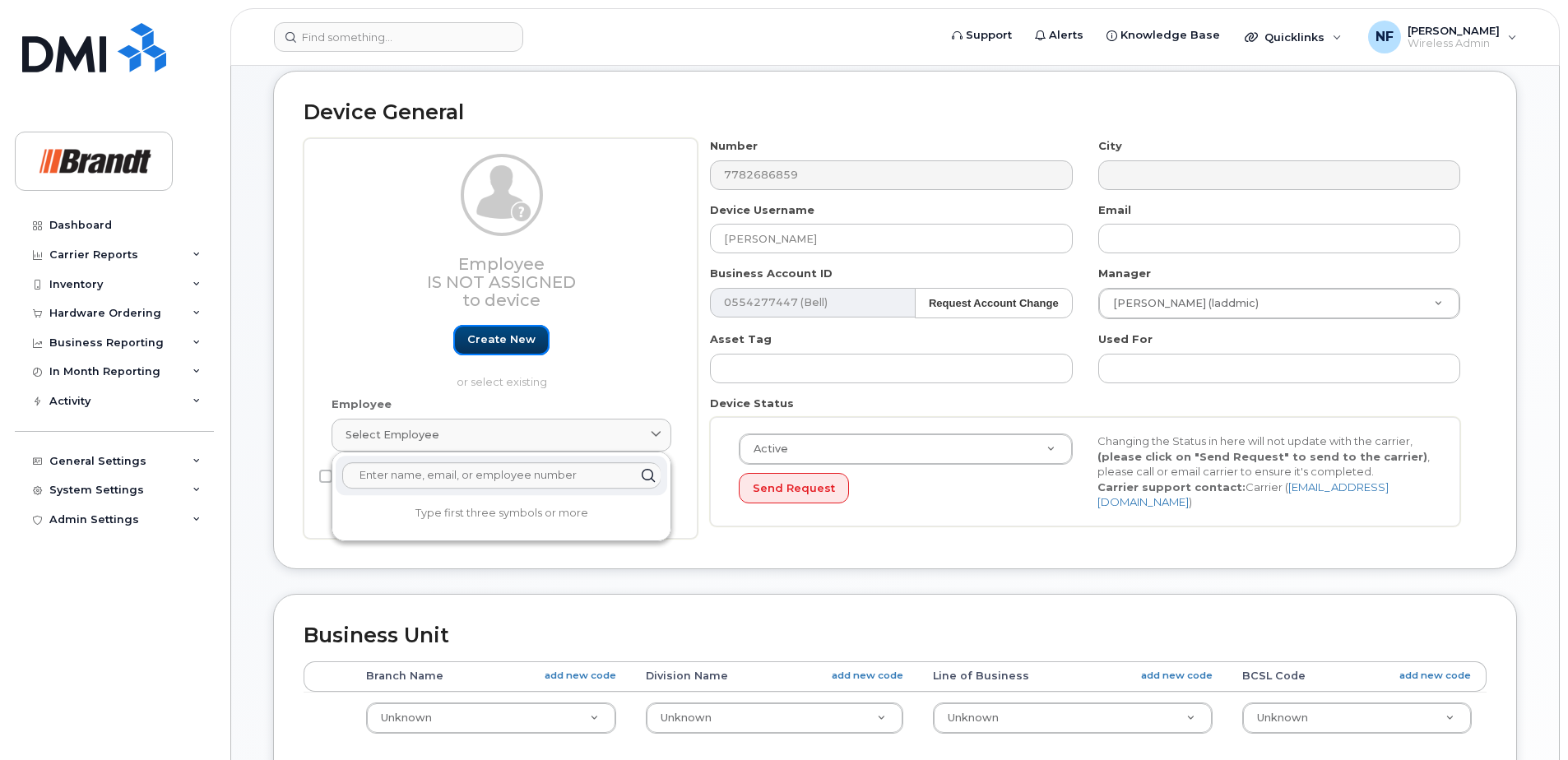
click at [507, 337] on link "Create new" at bounding box center [501, 340] width 97 height 30
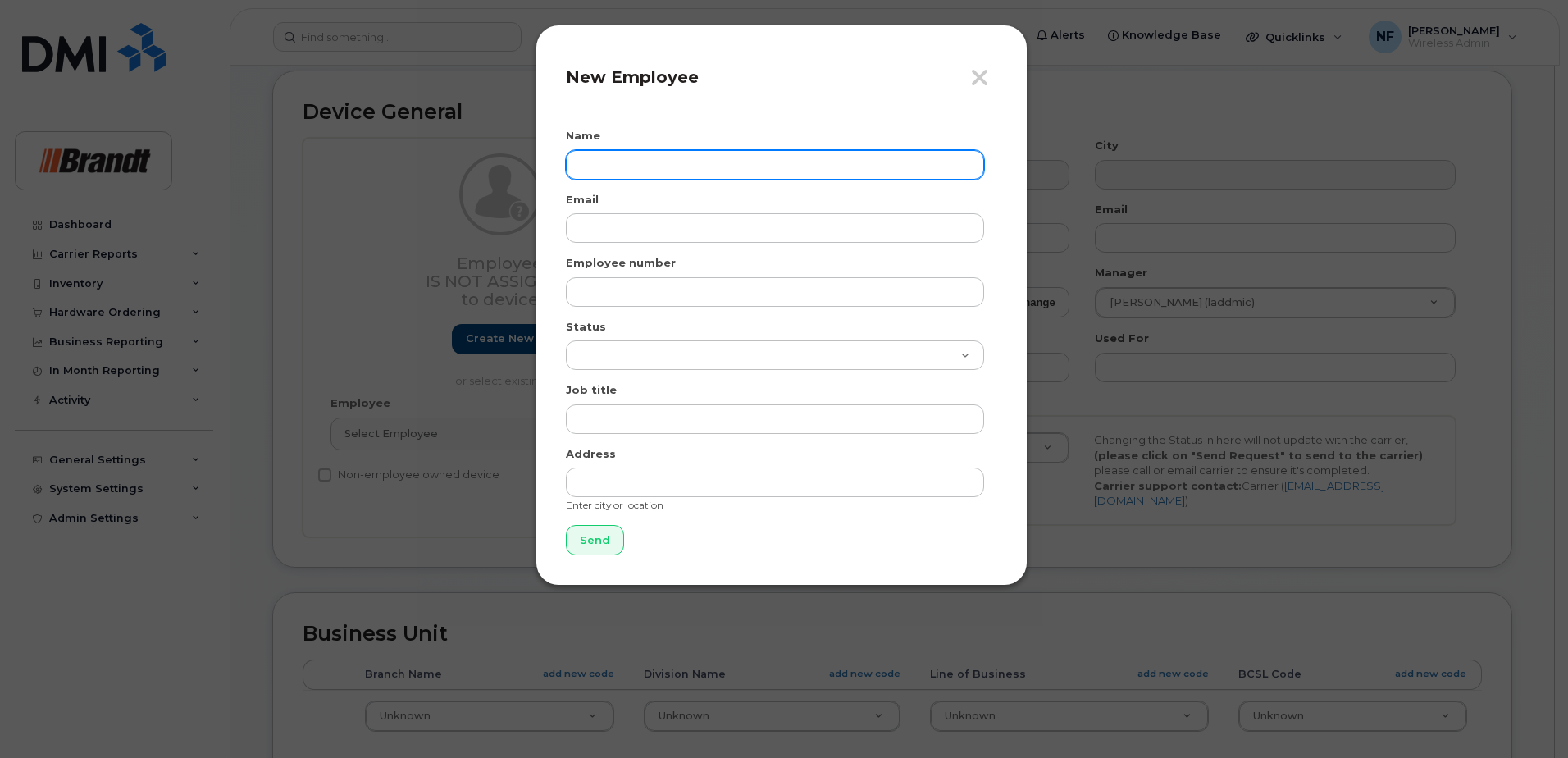
click at [670, 173] on input "text" at bounding box center [775, 164] width 419 height 29
type input "[PERSON_NAME]"
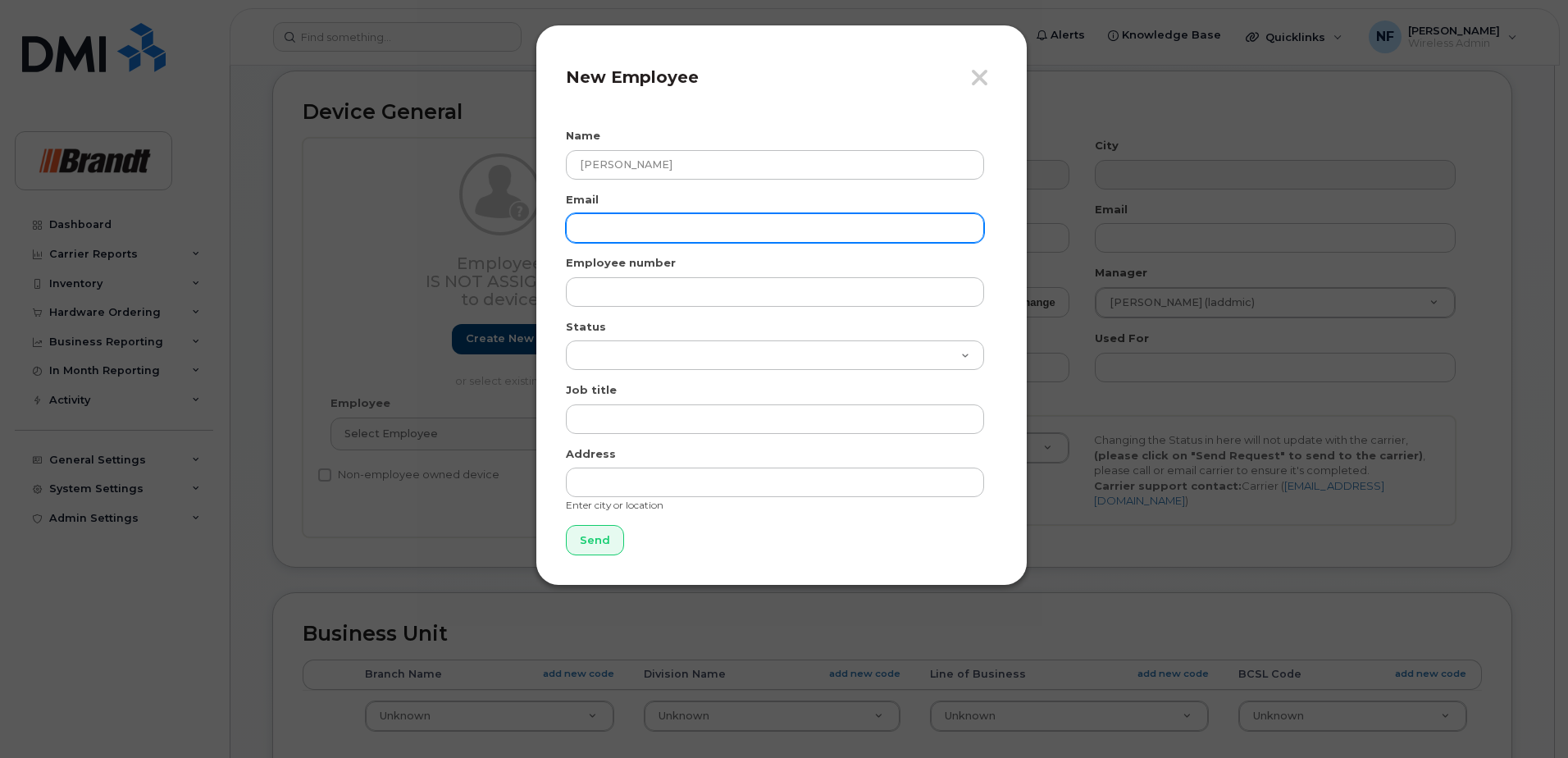
click at [615, 233] on input "email" at bounding box center [775, 228] width 419 height 29
paste input "CPope@brandt.ca"
type input "CPope@brandt.ca"
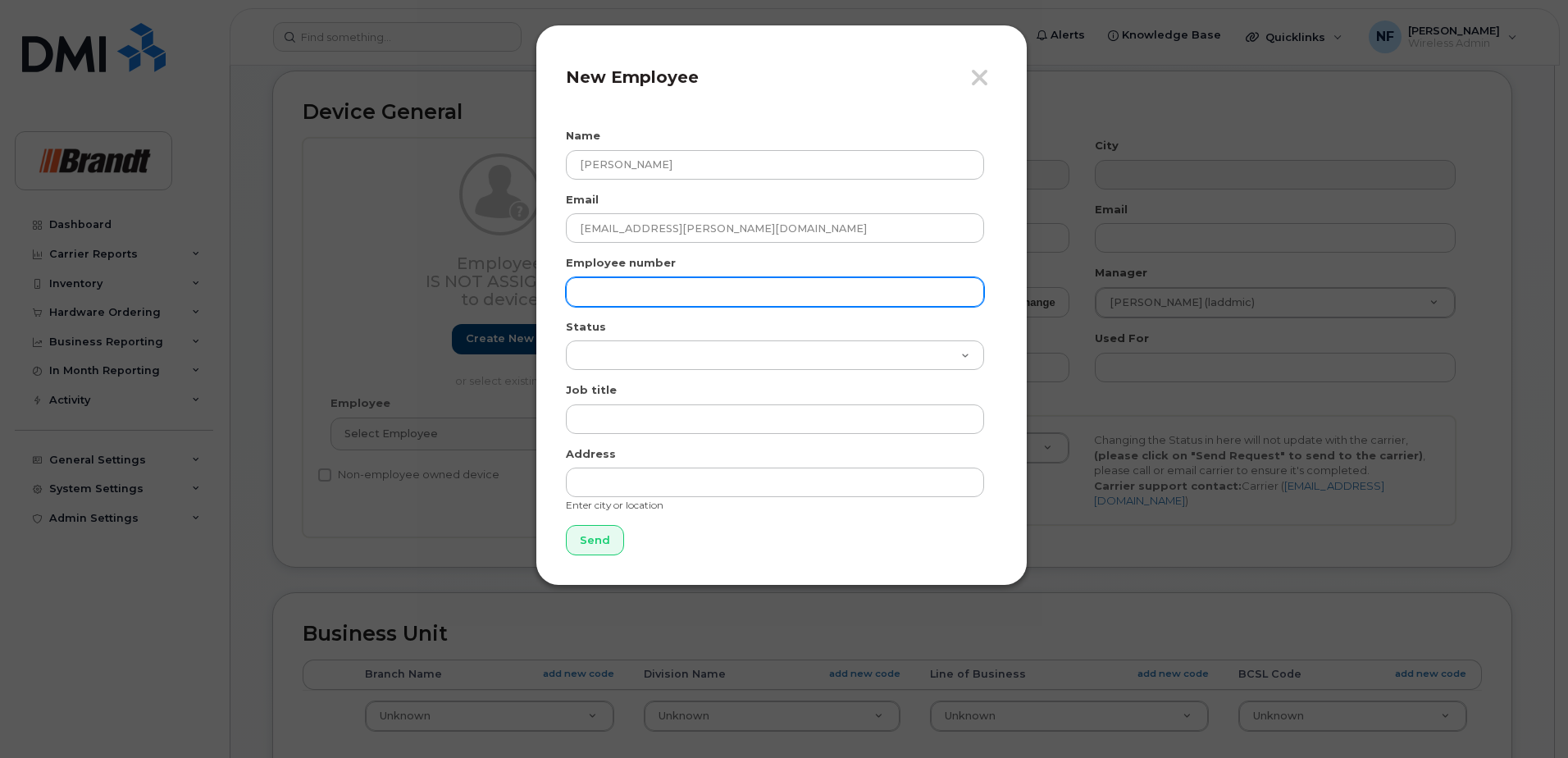
drag, startPoint x: 637, startPoint y: 287, endPoint x: 644, endPoint y: 291, distance: 8.1
click at [637, 287] on input "text" at bounding box center [775, 292] width 419 height 29
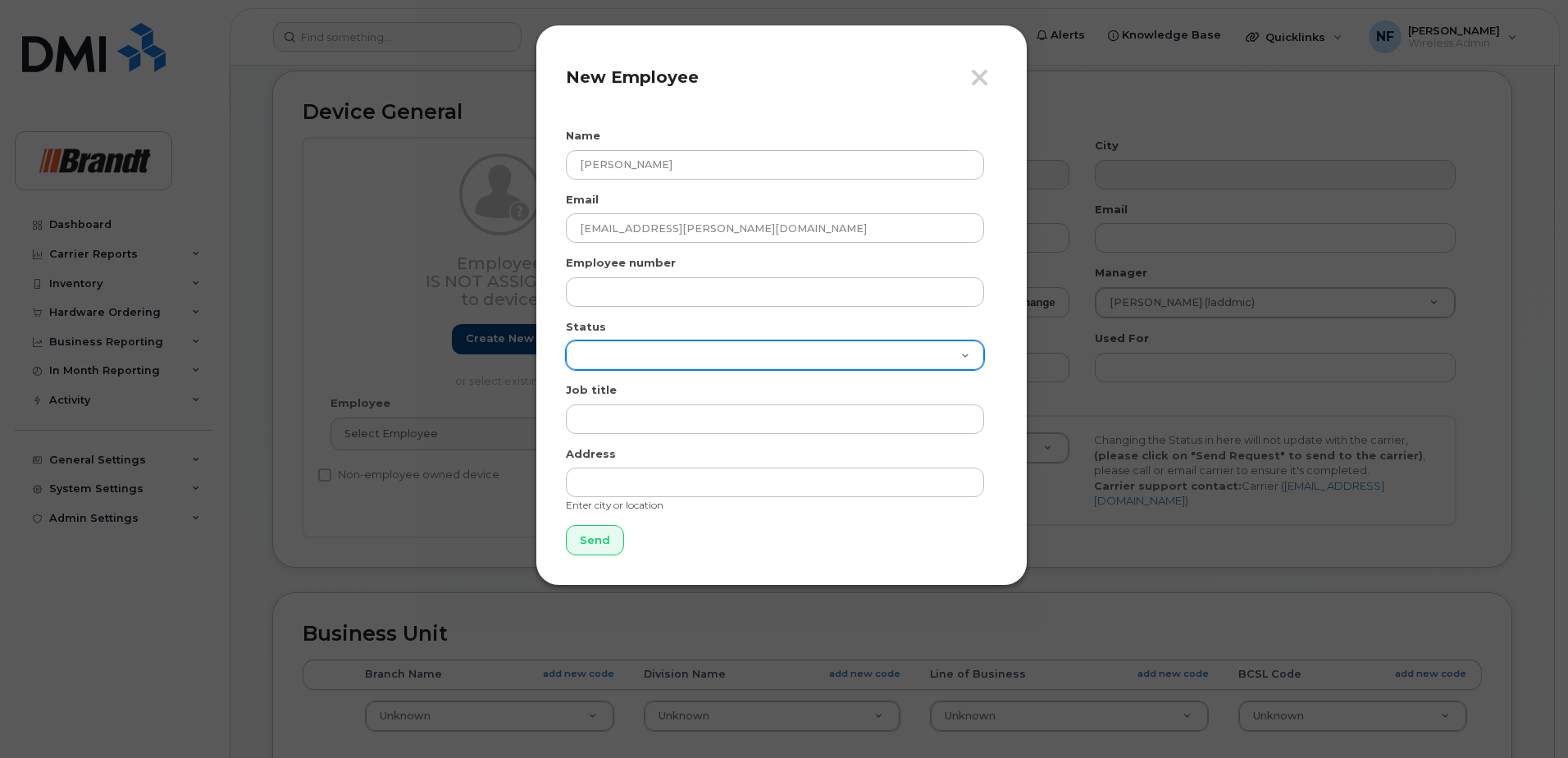
click at [629, 352] on select "Active On-Leave Long Term Short Term Maternity Leave Temp Layoff Inactive" at bounding box center [775, 354] width 419 height 29
select select "active"
click at [566, 340] on select "Active On-Leave Long Term Short Term Maternity Leave Temp Layoff Inactive" at bounding box center [775, 354] width 419 height 29
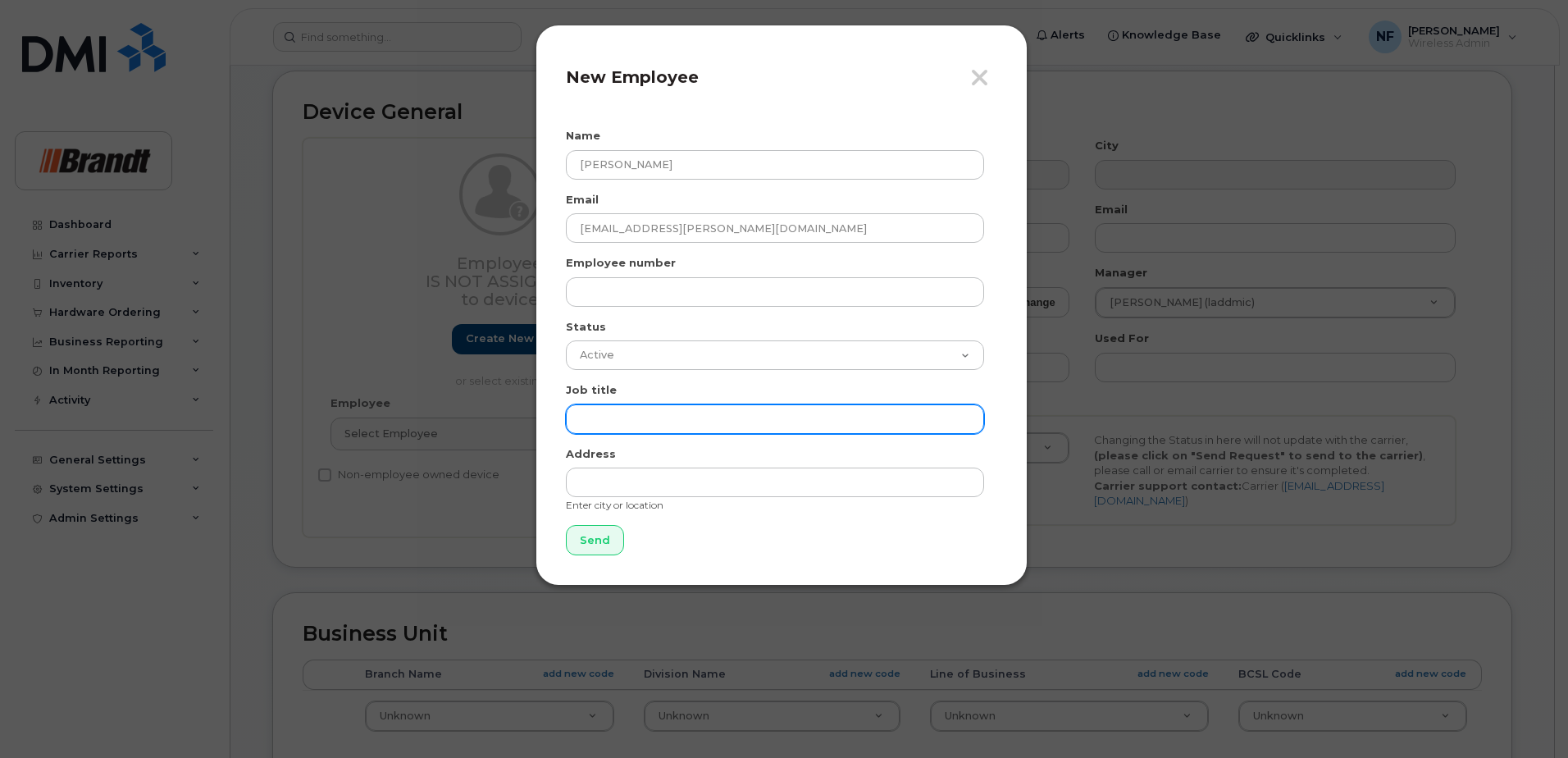
click at [676, 412] on input "text" at bounding box center [775, 419] width 419 height 29
type input "Territory Manager - Road Technology"
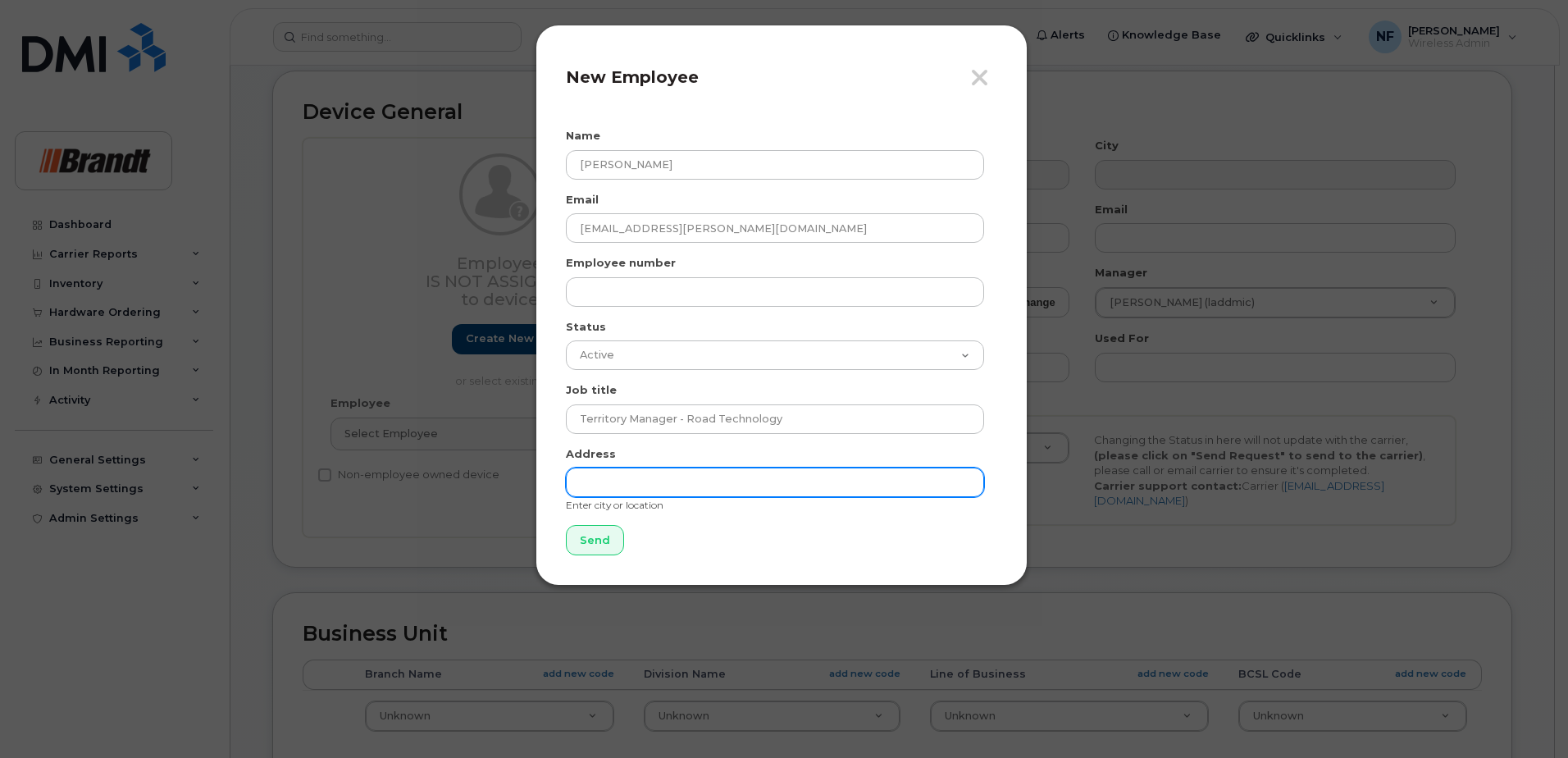
click at [654, 484] on input "text" at bounding box center [775, 482] width 419 height 29
type input "Surrey"
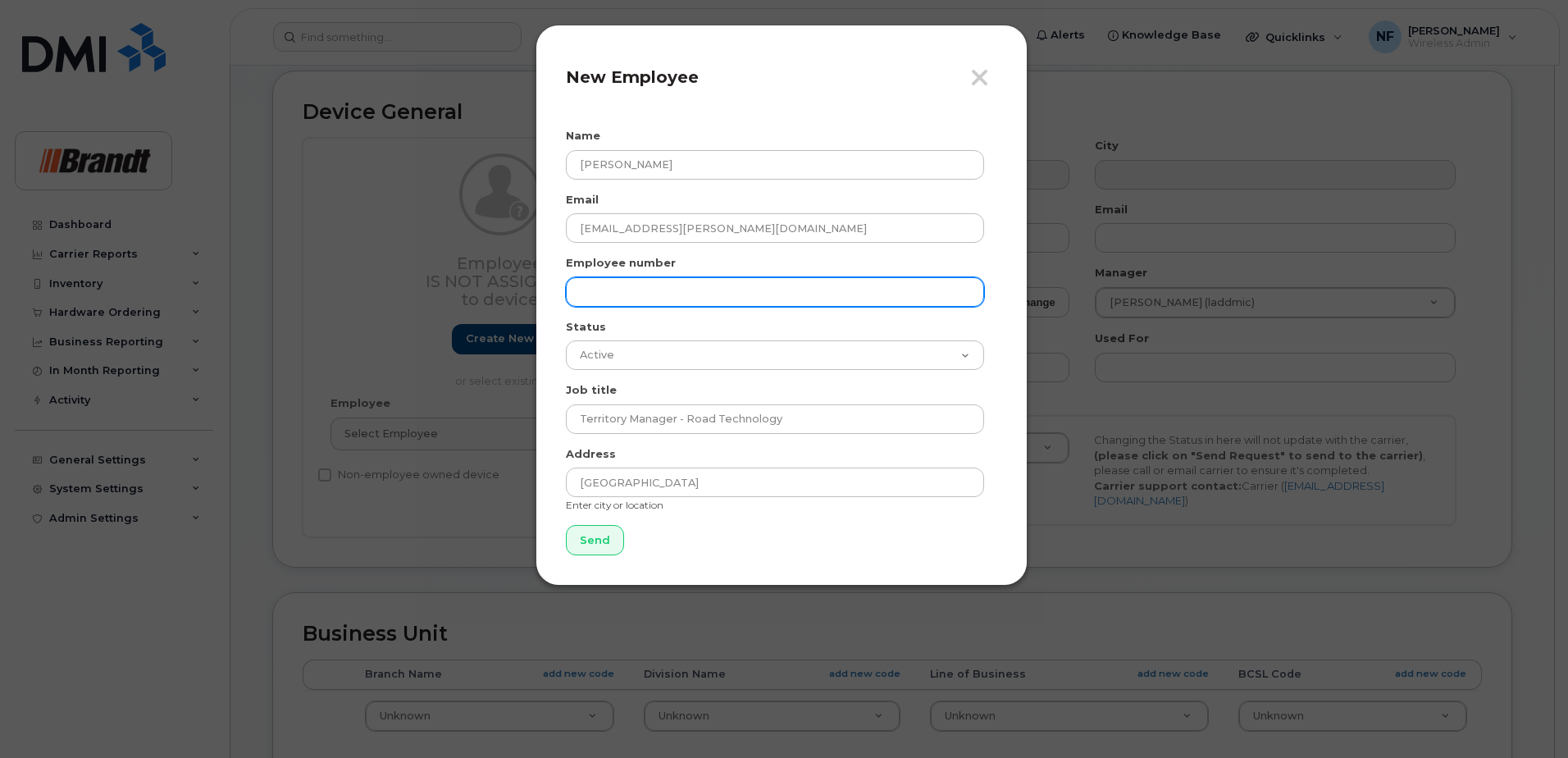
click at [648, 300] on input "text" at bounding box center [775, 292] width 419 height 29
paste input "chrispop"
type input "chrispop"
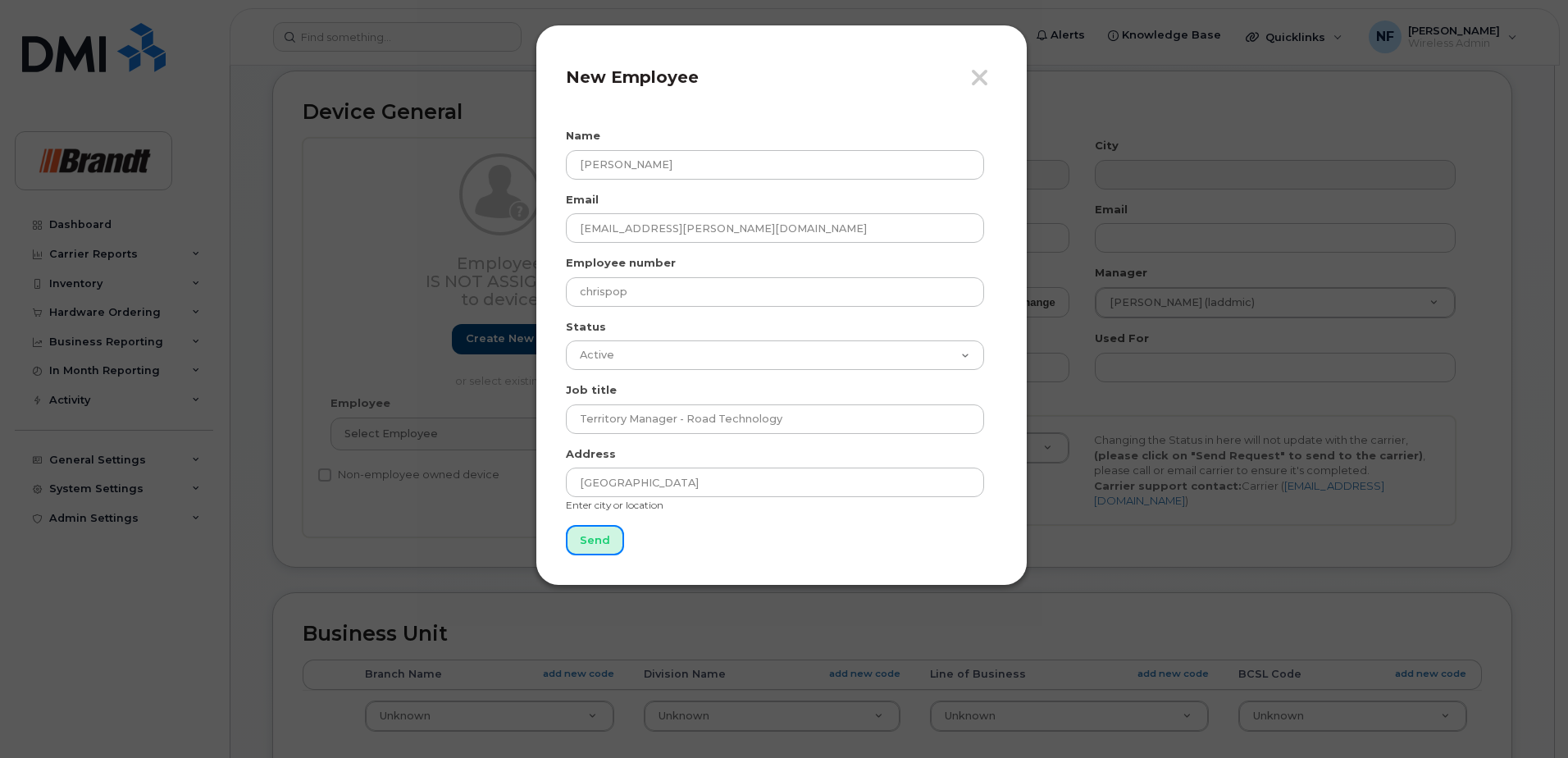
click at [602, 546] on input "Send" at bounding box center [594, 540] width 58 height 30
type input "Send"
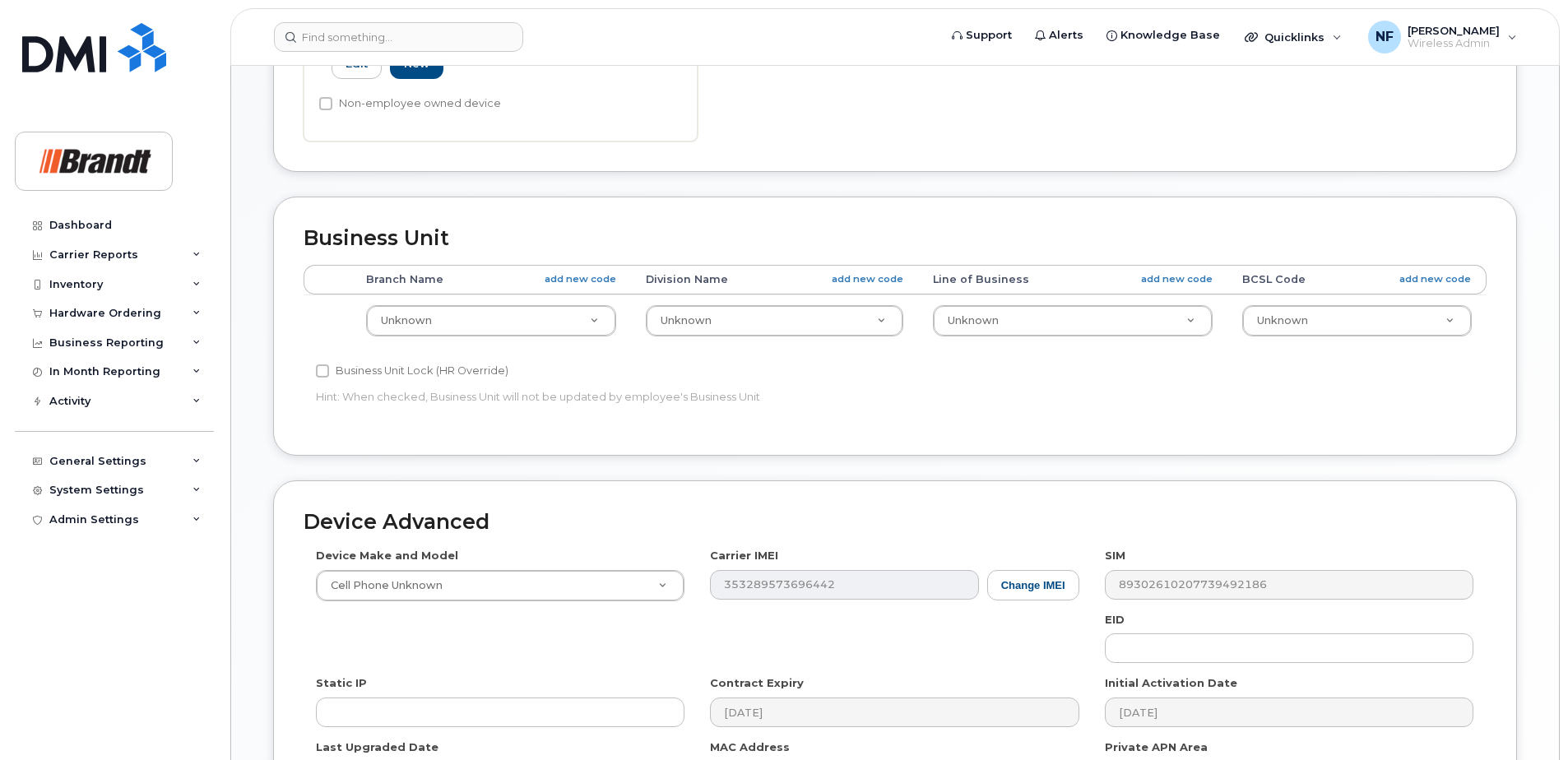
scroll to position [868, 0]
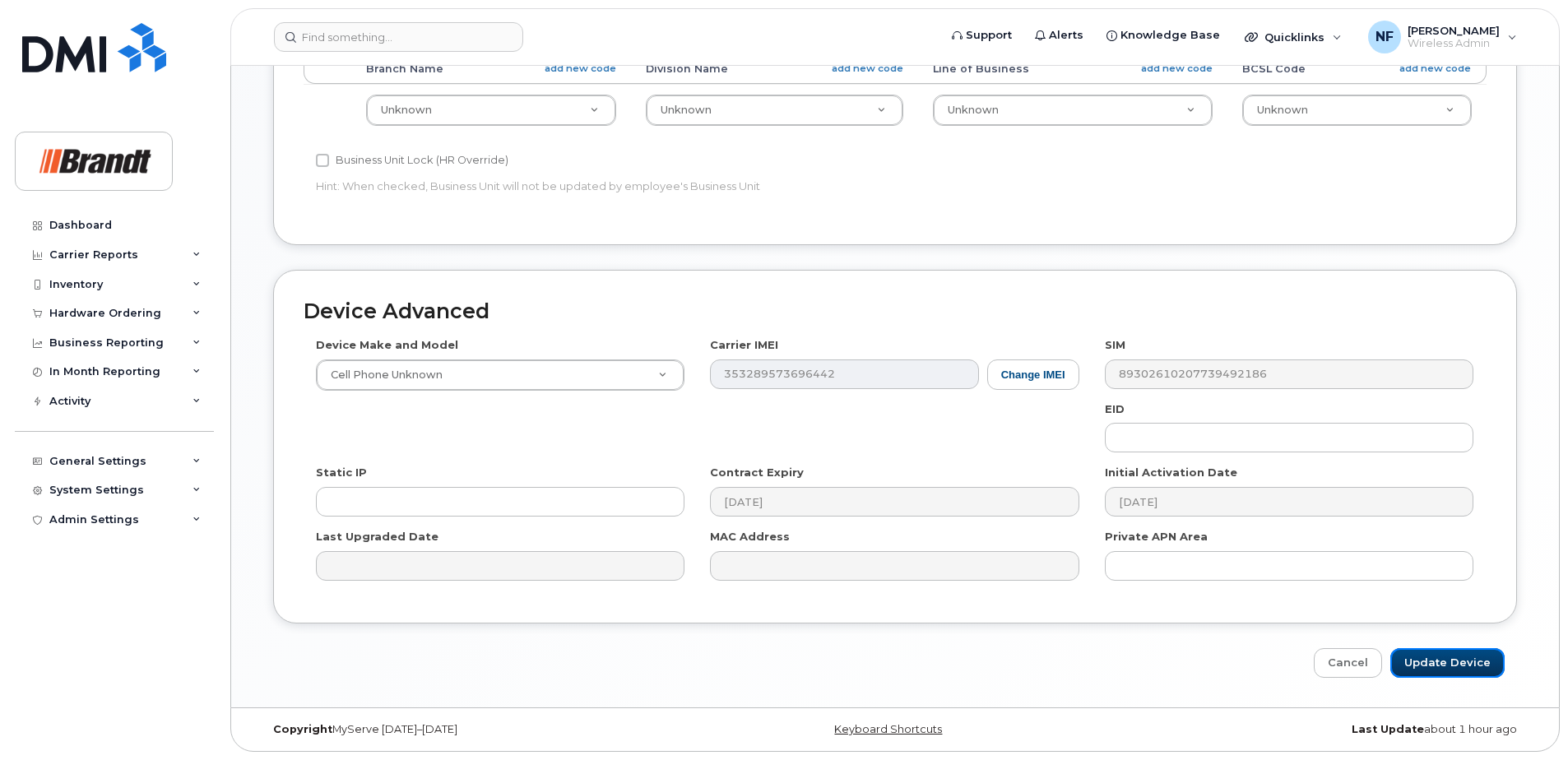
click at [1444, 674] on input "Update Device" at bounding box center [1448, 663] width 115 height 30
type input "Saving..."
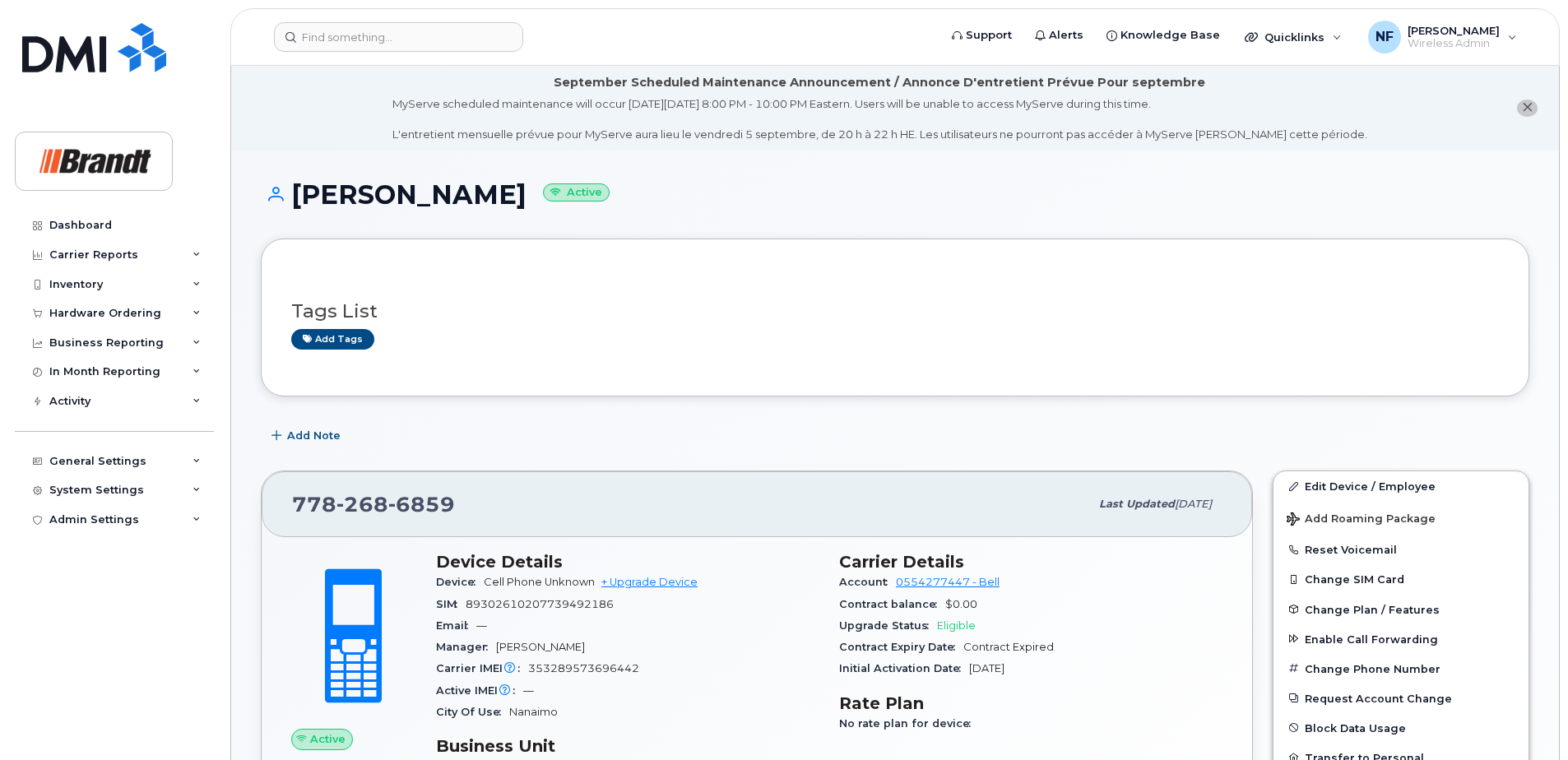
click at [1526, 113] on span "close notification" at bounding box center [1528, 107] width 11 height 13
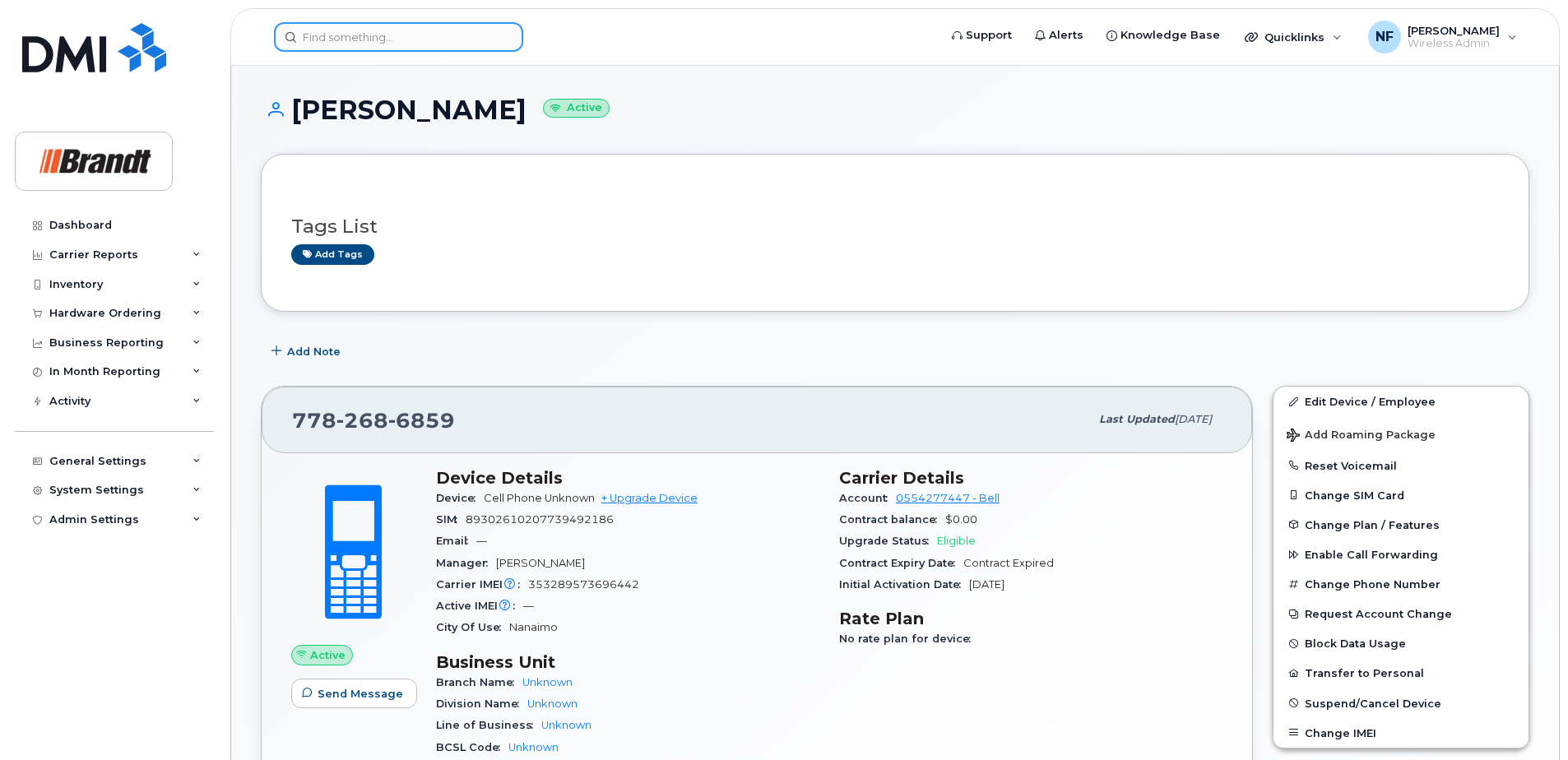
click at [416, 38] on input at bounding box center [398, 37] width 249 height 30
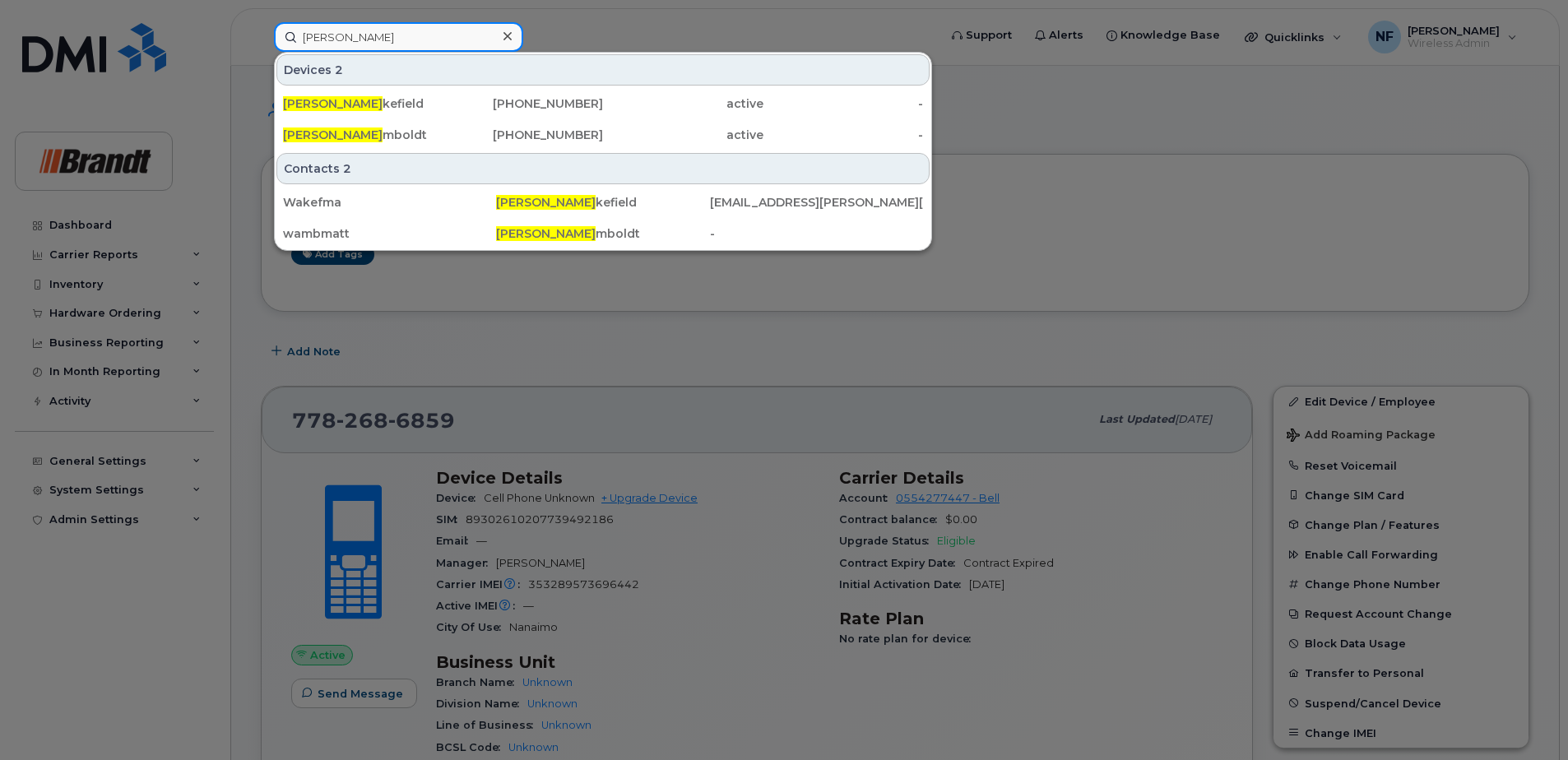
type input "[PERSON_NAME]"
click at [510, 32] on icon at bounding box center [507, 36] width 8 height 13
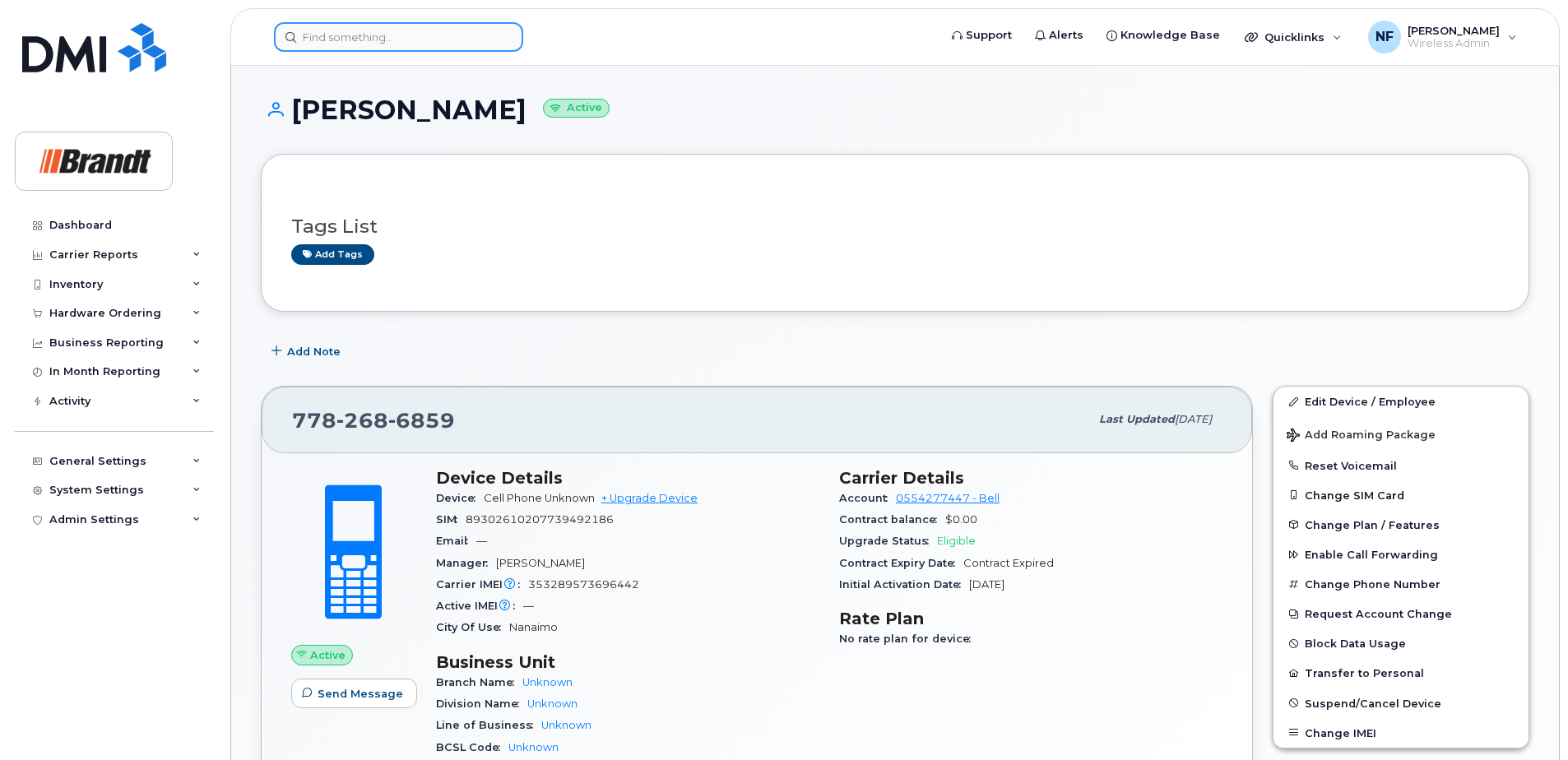
click at [400, 38] on input at bounding box center [398, 37] width 249 height 30
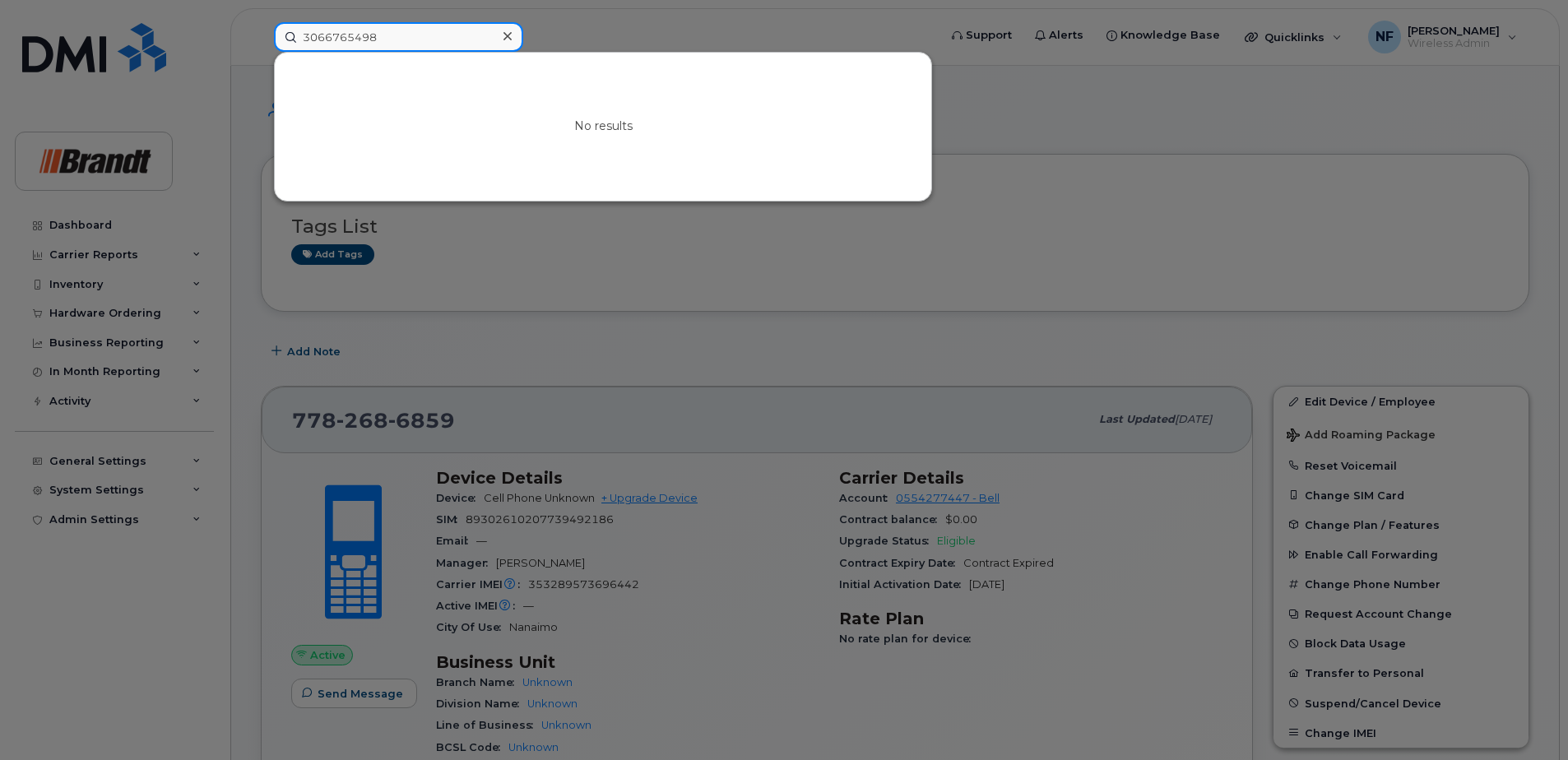
type input "3066765498"
click at [510, 38] on icon at bounding box center [507, 36] width 8 height 8
